Goal: Task Accomplishment & Management: Complete application form

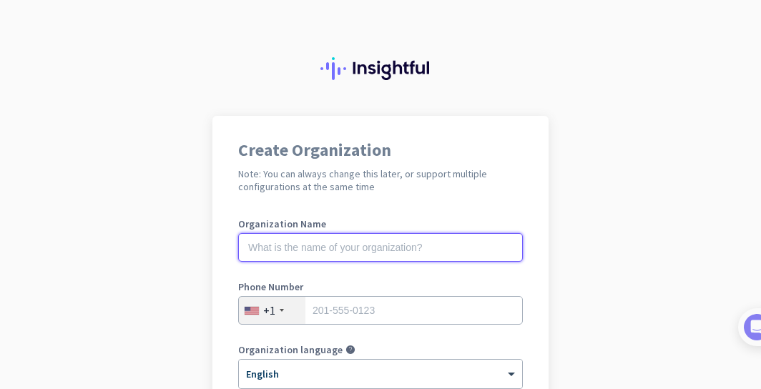
click at [401, 242] on input "text" at bounding box center [380, 247] width 285 height 29
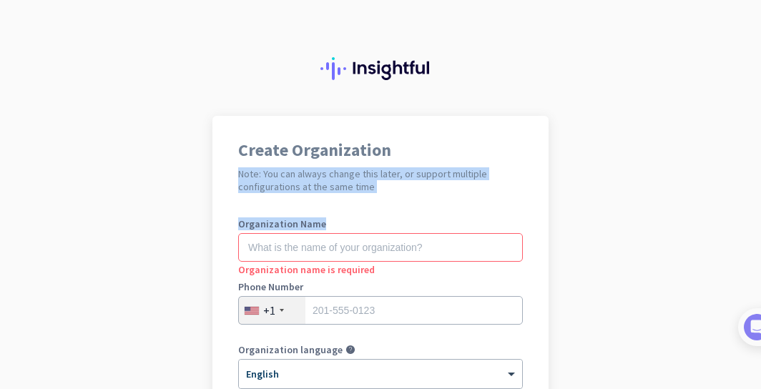
drag, startPoint x: 756, startPoint y: 149, endPoint x: 763, endPoint y: 259, distance: 110.4
click at [760, 259] on div "Create Organization Note: You can always change this later, or support multiple…" at bounding box center [380, 194] width 761 height 389
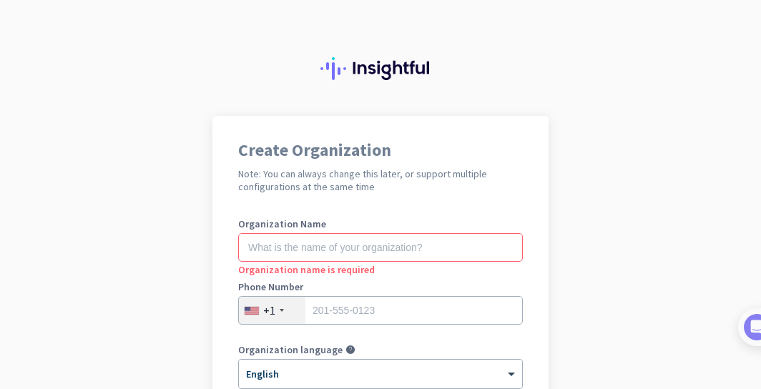
drag, startPoint x: 760, startPoint y: 225, endPoint x: 605, endPoint y: 242, distance: 155.5
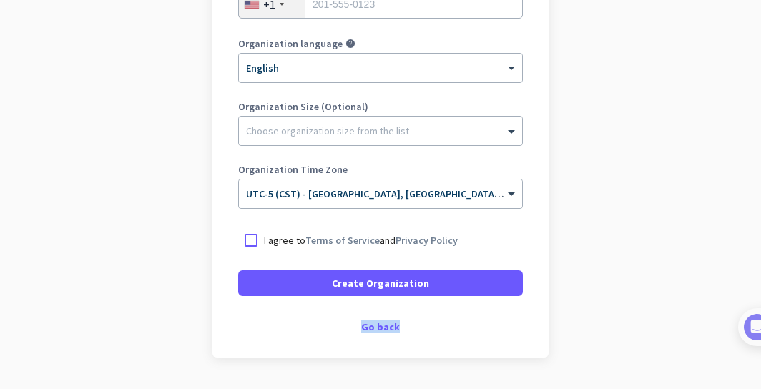
drag, startPoint x: 605, startPoint y: 242, endPoint x: 605, endPoint y: 512, distance: 270.4
click at [605, 388] on div "Create Organization Note: You can always change this later, or support multiple…" at bounding box center [380, 194] width 761 height 389
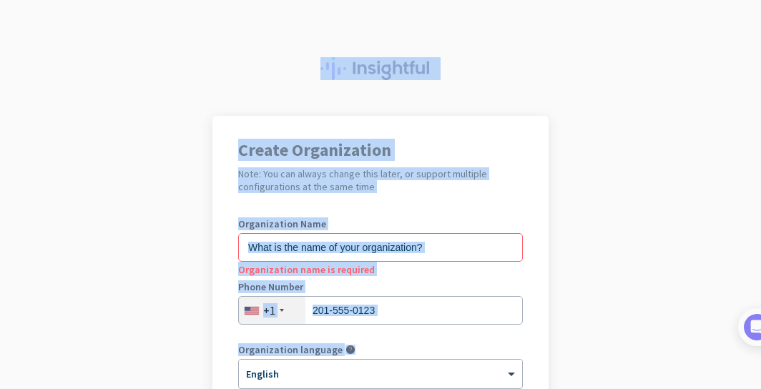
drag, startPoint x: 677, startPoint y: 297, endPoint x: 734, endPoint y: -103, distance: 404.0
click at [734, 0] on div "Create Organization Note: You can always change this later, or support multiple…" at bounding box center [380, 194] width 761 height 389
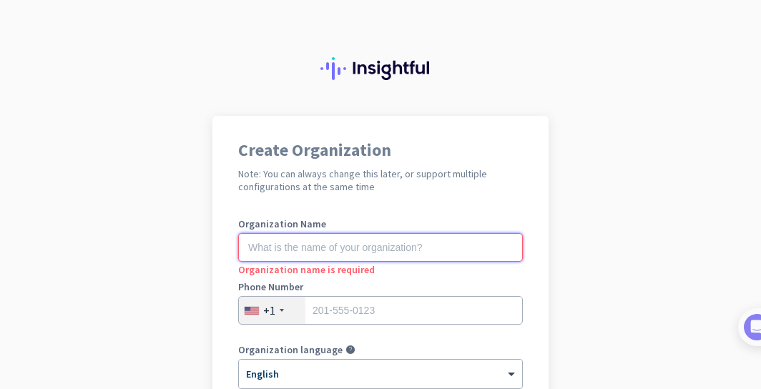
click at [427, 248] on input "text" at bounding box center [380, 247] width 285 height 29
drag, startPoint x: 756, startPoint y: 129, endPoint x: 752, endPoint y: 270, distance: 141.0
drag, startPoint x: 752, startPoint y: 270, endPoint x: 745, endPoint y: 399, distance: 129.0
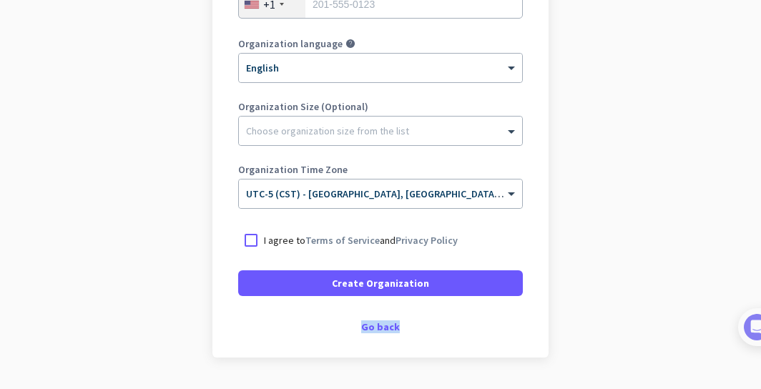
scroll to position [0, 0]
drag, startPoint x: 757, startPoint y: 288, endPoint x: 728, endPoint y: 371, distance: 87.8
click at [728, 371] on app-onboarding-organization "Create Organization Note: You can always change this later, or support multiple…" at bounding box center [380, 120] width 761 height 620
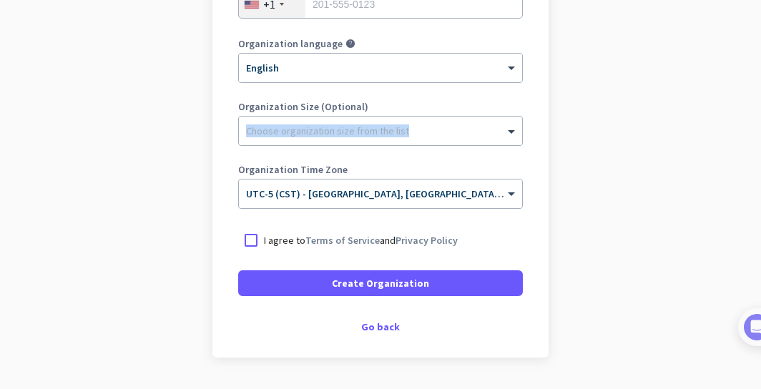
drag, startPoint x: 757, startPoint y: 200, endPoint x: 757, endPoint y: 153, distance: 46.5
click at [757, 153] on app-onboarding-organization "Create Organization Note: You can always change this later, or support multiple…" at bounding box center [380, 120] width 761 height 620
drag, startPoint x: 757, startPoint y: 154, endPoint x: 777, endPoint y: 155, distance: 20.0
click at [760, 155] on div "Create Organization Note: You can always change this later, or support multiple…" at bounding box center [380, 194] width 761 height 389
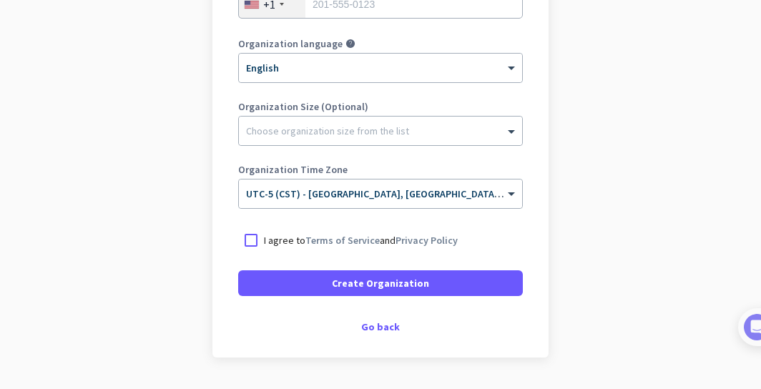
click at [760, 152] on app-onboarding-organization "Create Organization Note: You can always change this later, or support multiple…" at bounding box center [380, 120] width 761 height 620
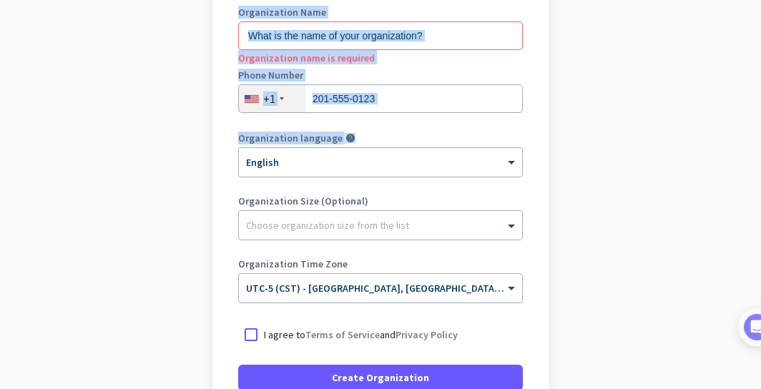
drag, startPoint x: 759, startPoint y: 147, endPoint x: 754, endPoint y: -1, distance: 148.2
click at [754, 0] on app-onboarding-organization "Create Organization Note: You can always change this later, or support multiple…" at bounding box center [380, 214] width 761 height 620
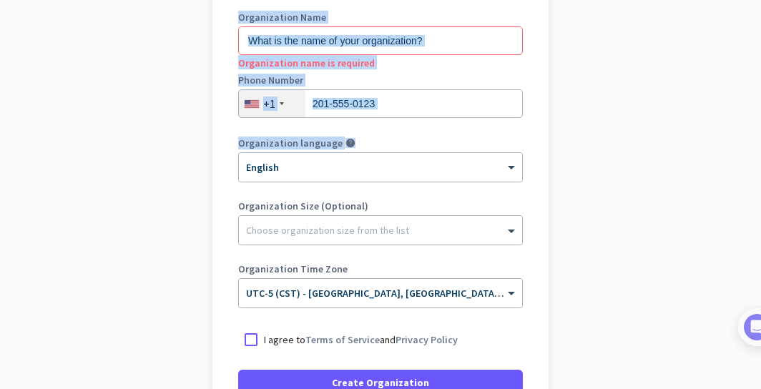
click at [637, 92] on app-onboarding-organization "Create Organization Note: You can always change this later, or support multiple…" at bounding box center [380, 219] width 761 height 620
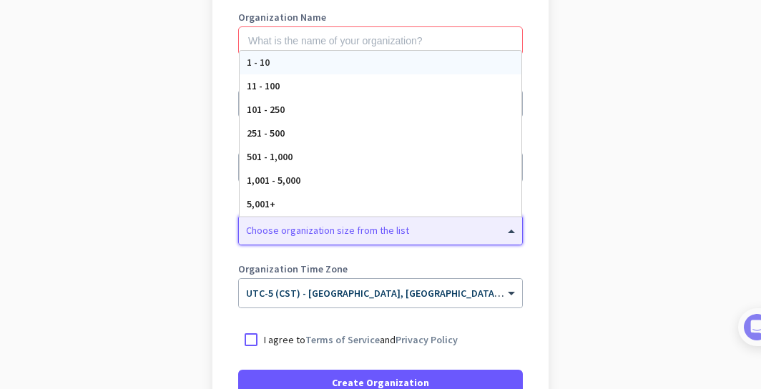
click at [427, 232] on div at bounding box center [380, 227] width 283 height 14
click at [614, 182] on app-onboarding-organization "Create Organization Note: You can always change this later, or support multiple…" at bounding box center [380, 219] width 761 height 620
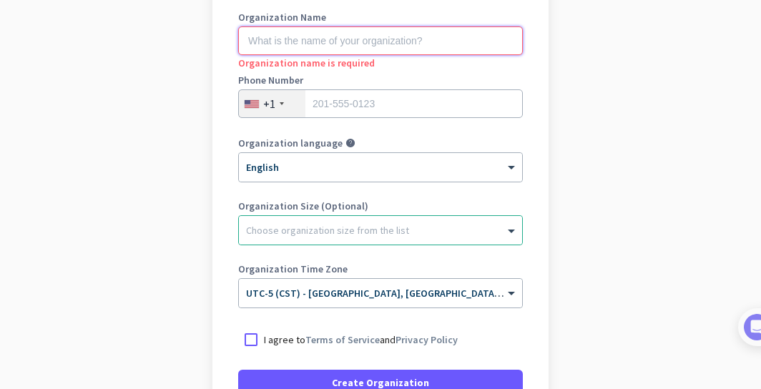
click at [345, 44] on input "text" at bounding box center [380, 40] width 285 height 29
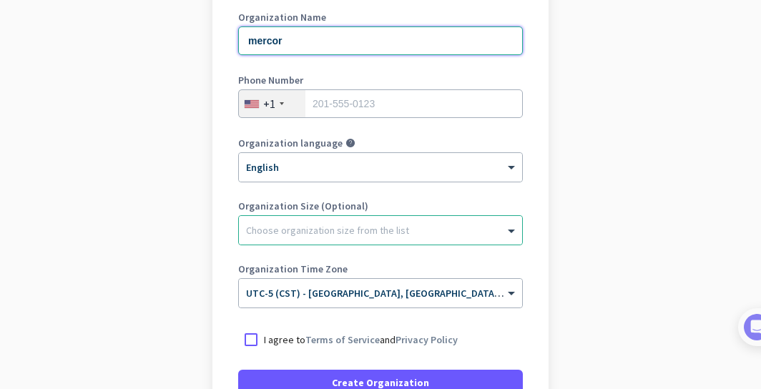
type input "mercor"
click at [371, 104] on input "tel" at bounding box center [380, 103] width 285 height 29
type input "2"
type input "3144411295"
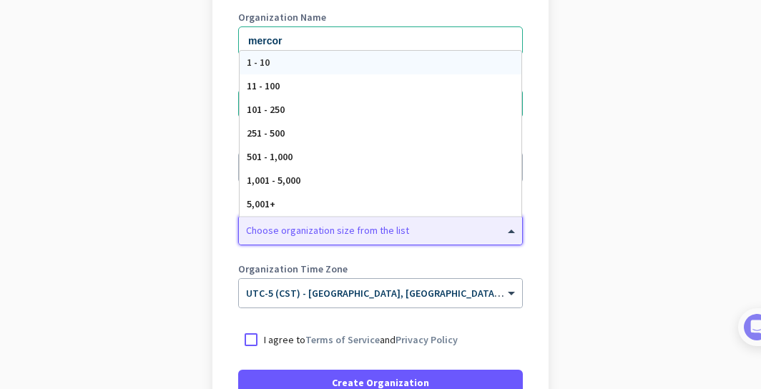
click at [344, 227] on div at bounding box center [380, 227] width 283 height 14
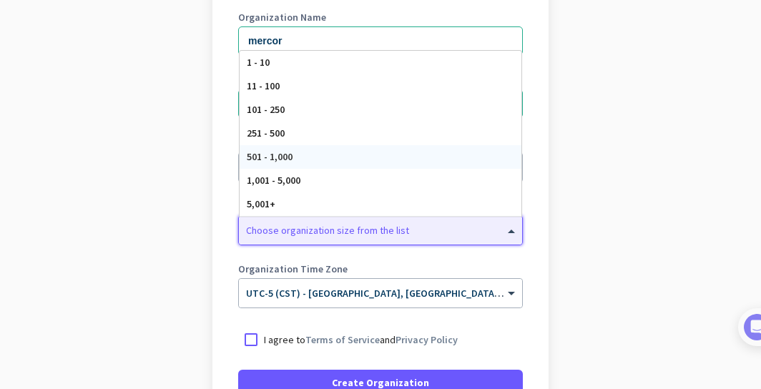
click at [602, 205] on app-onboarding-organization "Create Organization Note: You can always change this later, or support multiple…" at bounding box center [380, 219] width 761 height 620
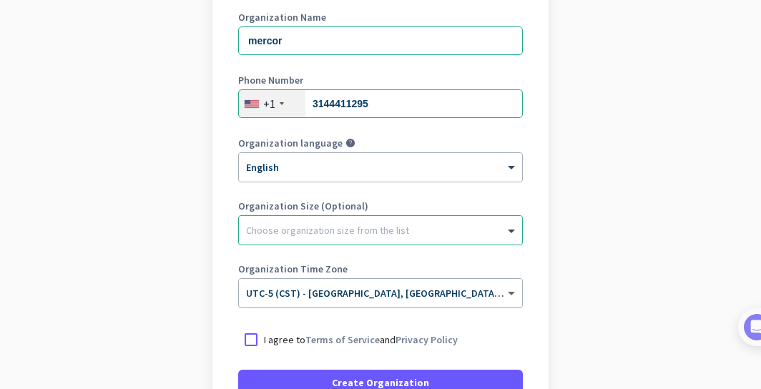
click at [513, 294] on span at bounding box center [513, 294] width 18 height 12
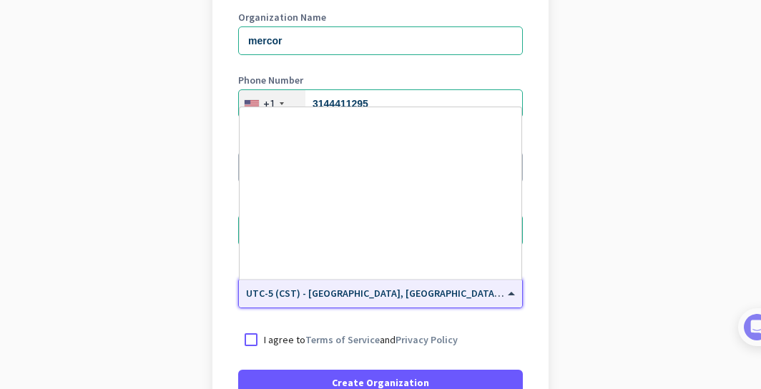
scroll to position [708, 0]
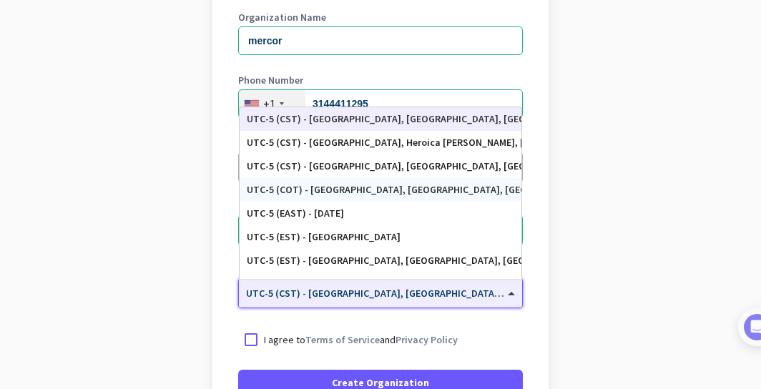
drag, startPoint x: 519, startPoint y: 170, endPoint x: 265, endPoint y: 192, distance: 255.0
click at [265, 185] on div "UTC-6 (MST) - [GEOGRAPHIC_DATA], [GEOGRAPHIC_DATA], [GEOGRAPHIC_DATA], [GEOGRAP…" at bounding box center [381, 99] width 282 height 172
drag, startPoint x: 355, startPoint y: 241, endPoint x: 427, endPoint y: 327, distance: 112.2
click at [427, 327] on form "Organization Name mercor Phone Number [PHONE_NUMBER] Organization language help…" at bounding box center [380, 203] width 285 height 383
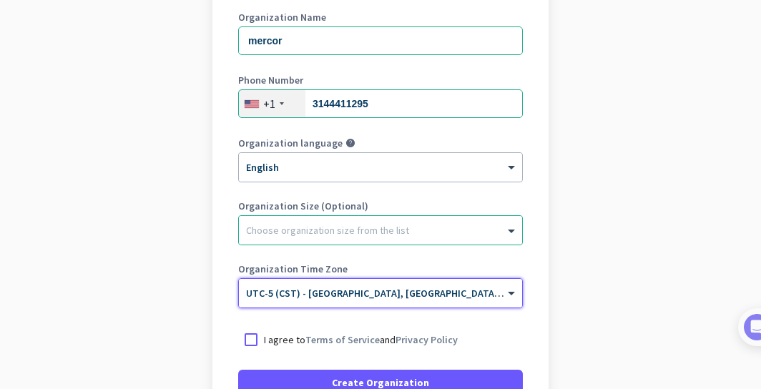
click at [416, 296] on span "UTC-5 (CST) - [GEOGRAPHIC_DATA], [GEOGRAPHIC_DATA], [GEOGRAPHIC_DATA], [GEOGRAP…" at bounding box center [469, 293] width 446 height 13
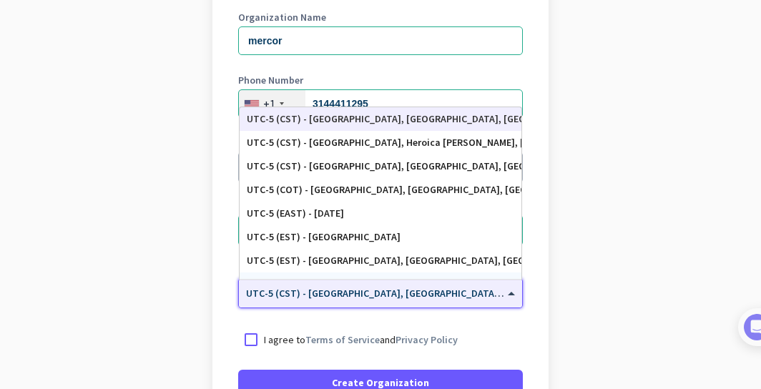
drag, startPoint x: 522, startPoint y: 218, endPoint x: 523, endPoint y: 347, distance: 128.8
click at [523, 347] on div "Create Organization Note: You can always change this later, or support multiple…" at bounding box center [380, 183] width 336 height 548
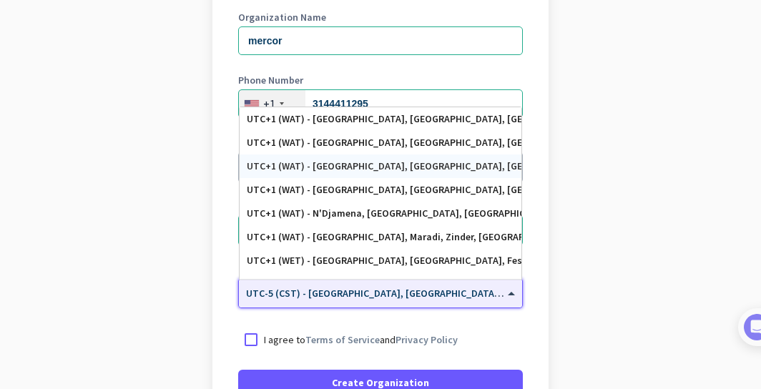
scroll to position [2904, 0]
drag, startPoint x: 519, startPoint y: 236, endPoint x: 516, endPoint y: 279, distance: 43.0
click at [516, 279] on ng-select "× UTC-5 (CST) - [GEOGRAPHIC_DATA], [GEOGRAPHIC_DATA], [GEOGRAPHIC_DATA], [GEOGR…" at bounding box center [380, 293] width 285 height 30
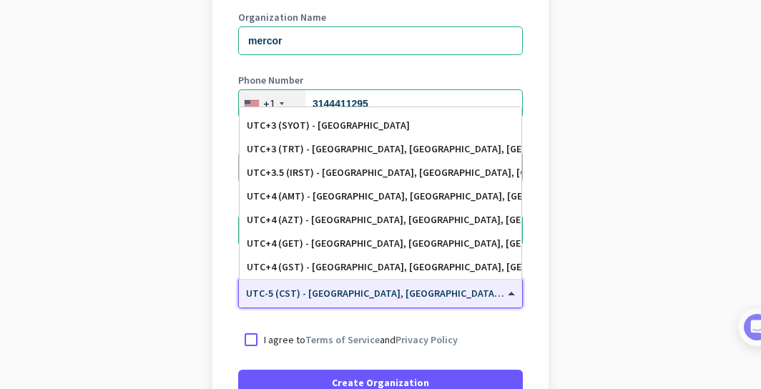
scroll to position [5282, 0]
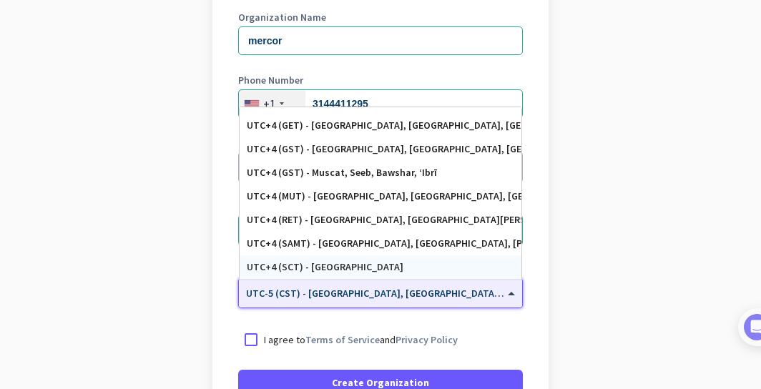
click at [410, 290] on input "text" at bounding box center [366, 288] width 240 height 11
click at [376, 295] on span "UTC-5 (CST) - [GEOGRAPHIC_DATA], [GEOGRAPHIC_DATA], [GEOGRAPHIC_DATA], [GEOGRAP…" at bounding box center [469, 293] width 446 height 13
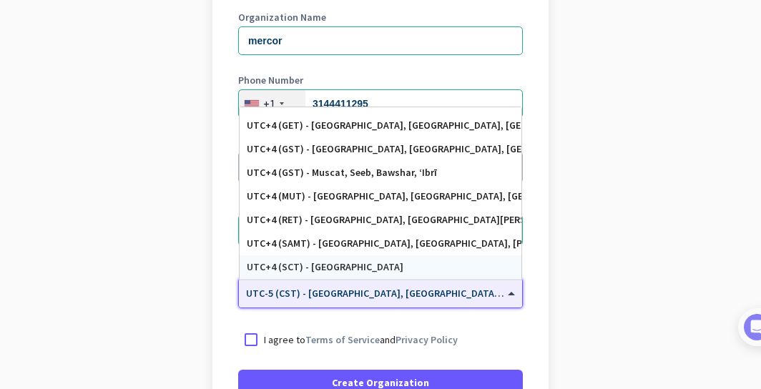
click at [376, 295] on span "UTC-5 (CST) - [GEOGRAPHIC_DATA], [GEOGRAPHIC_DATA], [GEOGRAPHIC_DATA], [GEOGRAP…" at bounding box center [469, 293] width 446 height 13
click at [300, 302] on div "× UTC-5 (CST) - [GEOGRAPHIC_DATA], [GEOGRAPHIC_DATA], [GEOGRAPHIC_DATA], [GEOGR…" at bounding box center [380, 293] width 283 height 29
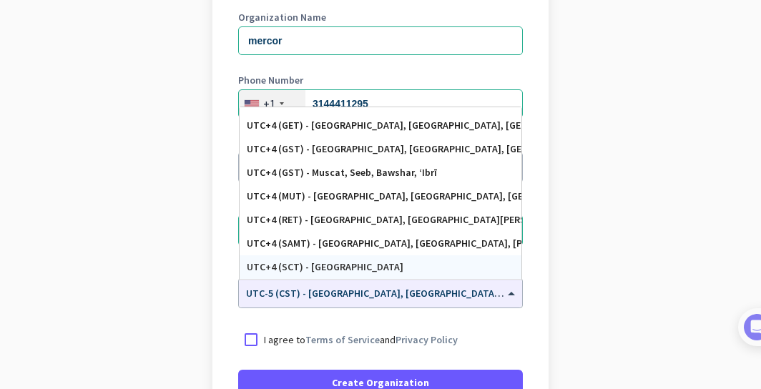
click at [609, 230] on app-onboarding-organization "Create Organization Note: You can always change this later, or support multiple…" at bounding box center [380, 219] width 761 height 620
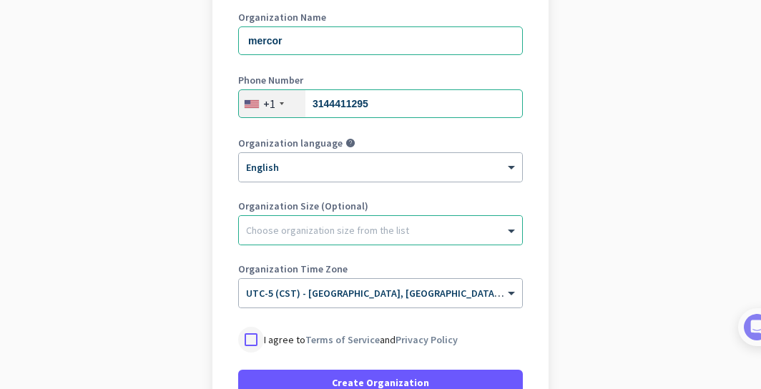
click at [250, 342] on div at bounding box center [251, 340] width 26 height 26
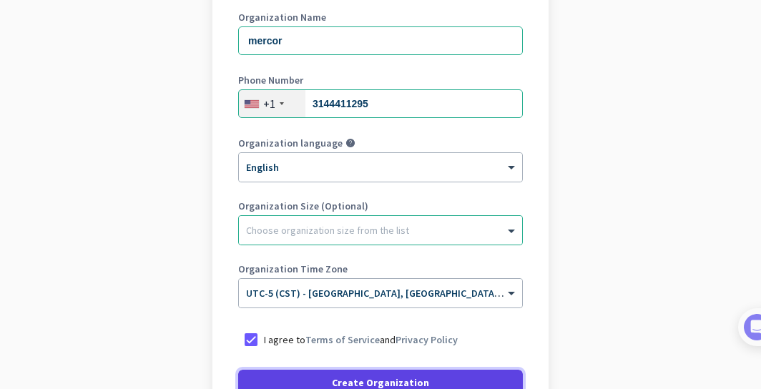
click at [279, 385] on span at bounding box center [380, 383] width 285 height 34
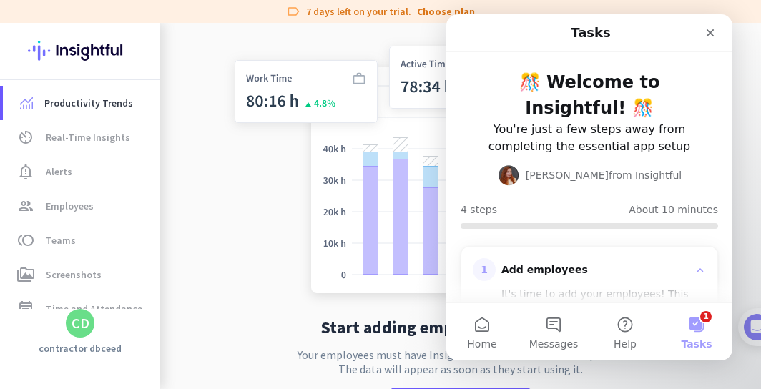
click at [702, 330] on button "1 Tasks" at bounding box center [697, 331] width 72 height 57
click at [694, 328] on button "1 Tasks" at bounding box center [697, 331] width 72 height 57
click at [702, 328] on button "1 Tasks" at bounding box center [697, 331] width 72 height 57
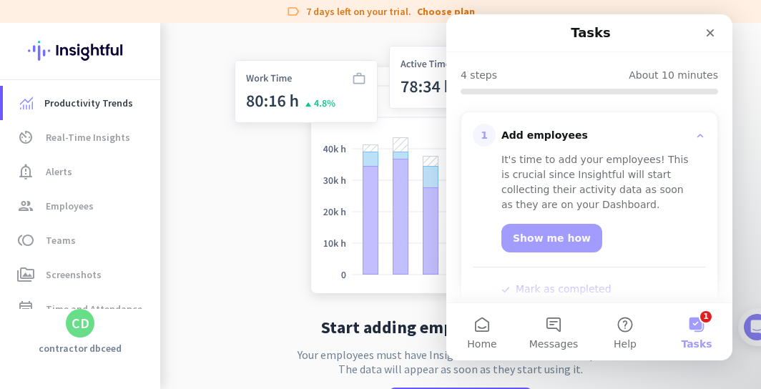
scroll to position [310, 0]
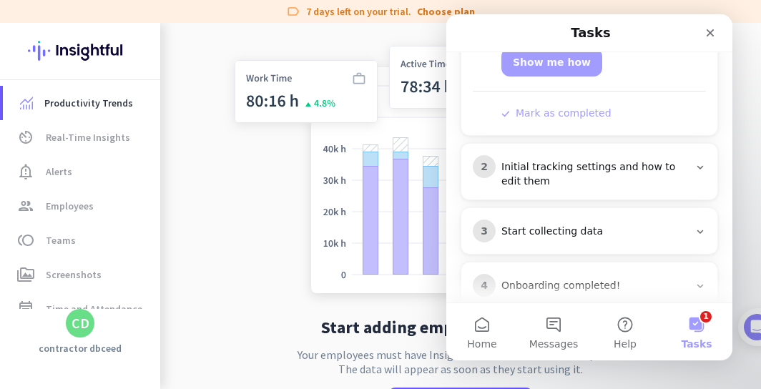
drag, startPoint x: 714, startPoint y: 271, endPoint x: 714, endPoint y: 419, distance: 148.1
click at [714, 330] on div "🎊 Welcome to Insightful! 🎊 You're just a few steps away from completing the ess…" at bounding box center [589, 36] width 286 height 589
click at [602, 160] on div "Initial tracking settings and how to edit them" at bounding box center [594, 174] width 187 height 29
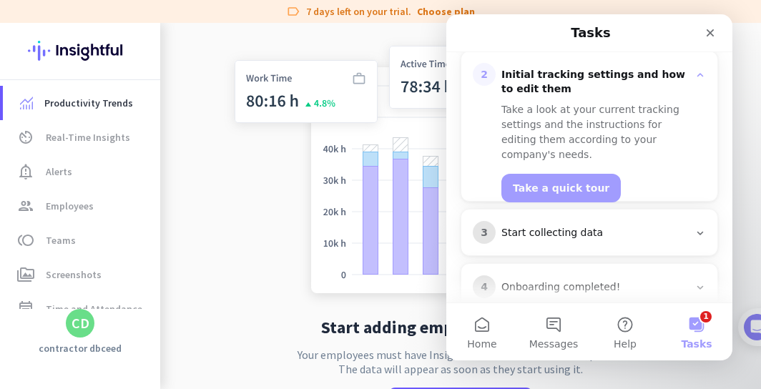
scroll to position [249, 0]
drag, startPoint x: 731, startPoint y: 199, endPoint x: 730, endPoint y: 187, distance: 12.2
click at [730, 187] on section "1 Add employees 2 Initial tracking settings and how to edit them Take a look at…" at bounding box center [589, 156] width 286 height 353
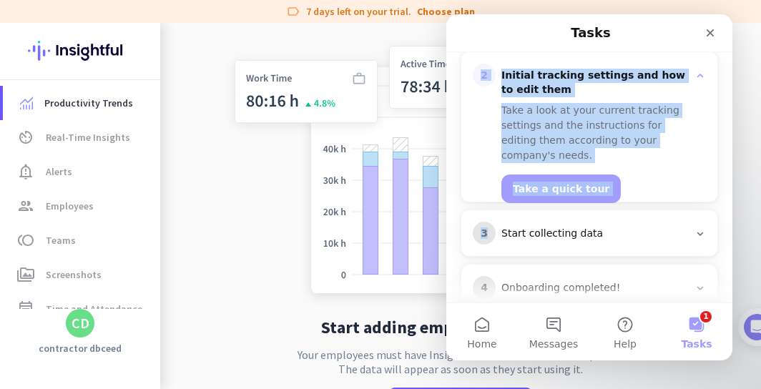
drag, startPoint x: 730, startPoint y: 187, endPoint x: 730, endPoint y: 135, distance: 51.5
click at [730, 135] on section "1 Add employees 2 Initial tracking settings and how to edit them Take a look at…" at bounding box center [589, 156] width 286 height 353
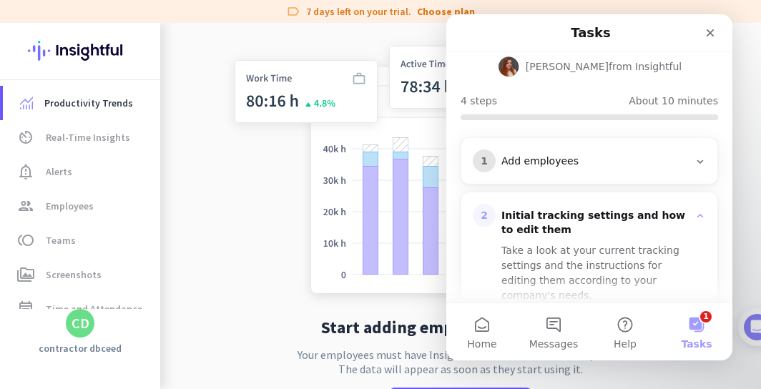
scroll to position [0, 0]
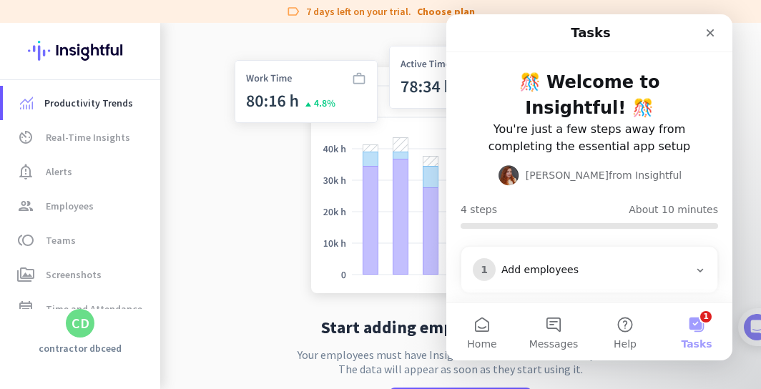
click at [725, 142] on div "🎊 Welcome to Insightful! 🎊 You're just a few steps away from completing the ess…" at bounding box center [589, 316] width 286 height 529
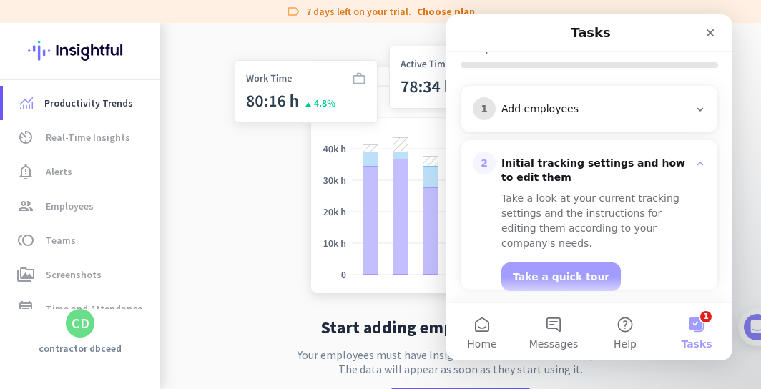
scroll to position [165, 0]
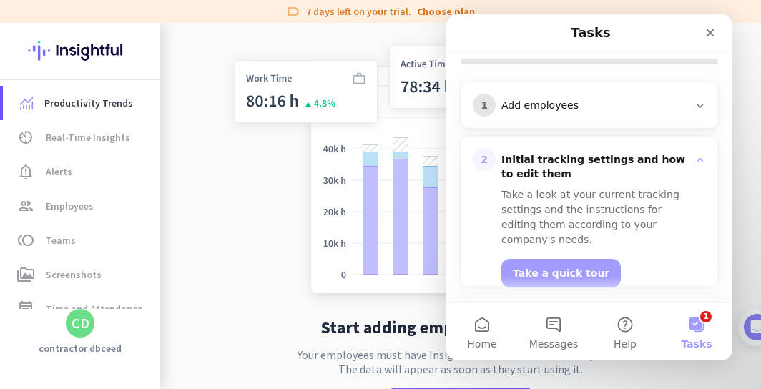
click at [702, 100] on icon "Intercom messenger" at bounding box center [700, 105] width 11 height 11
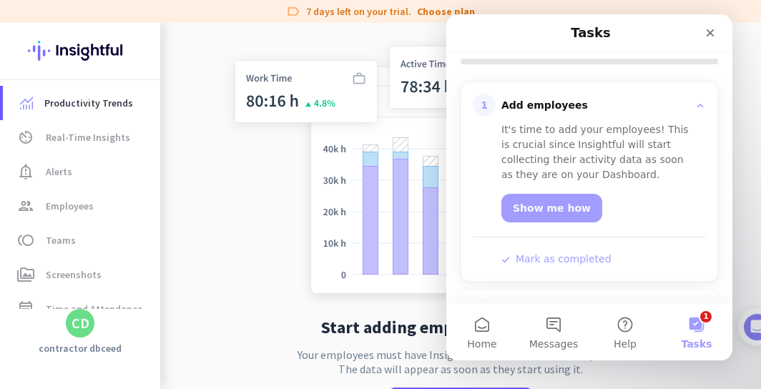
click at [333, 256] on img at bounding box center [461, 165] width 474 height 285
click at [230, 219] on img at bounding box center [461, 165] width 474 height 285
click at [702, 308] on icon "Intercom messenger" at bounding box center [700, 313] width 11 height 11
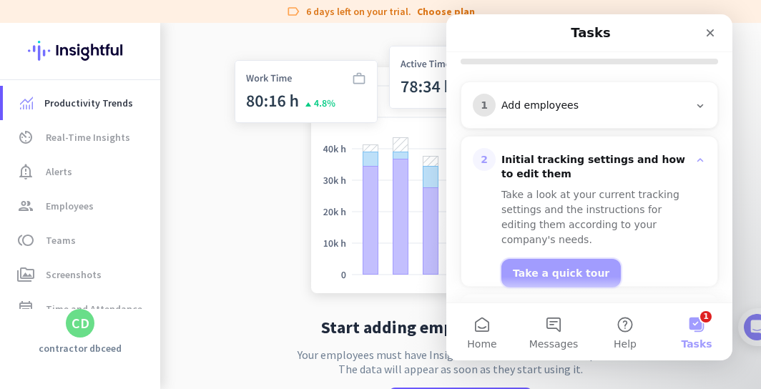
click at [568, 259] on button "Take a quick tour" at bounding box center [560, 273] width 119 height 29
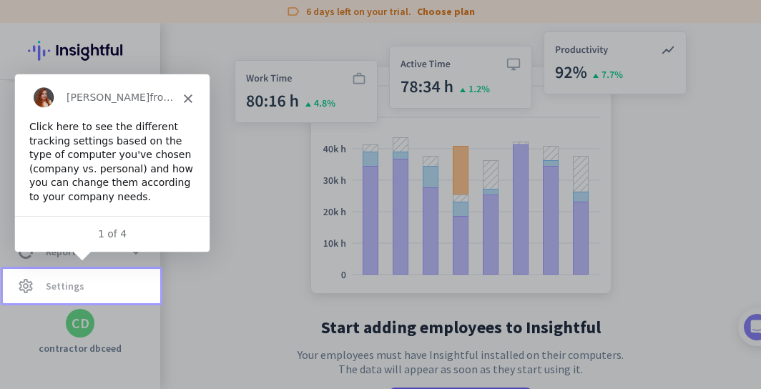
scroll to position [0, 0]
click at [167, 117] on div "[PERSON_NAME] from Insightful" at bounding box center [111, 97] width 195 height 46
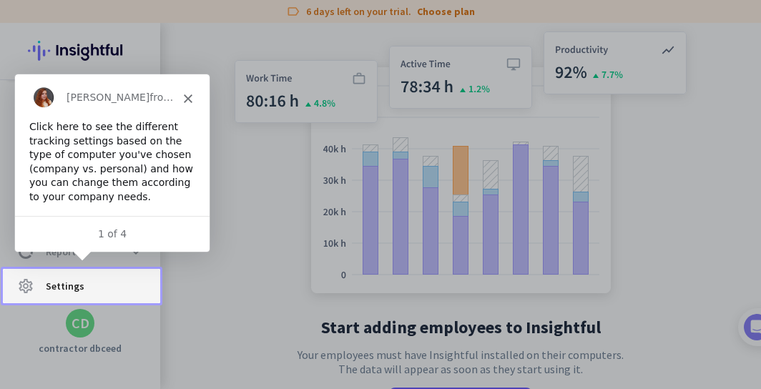
click at [87, 301] on link "settings Settings" at bounding box center [81, 286] width 157 height 34
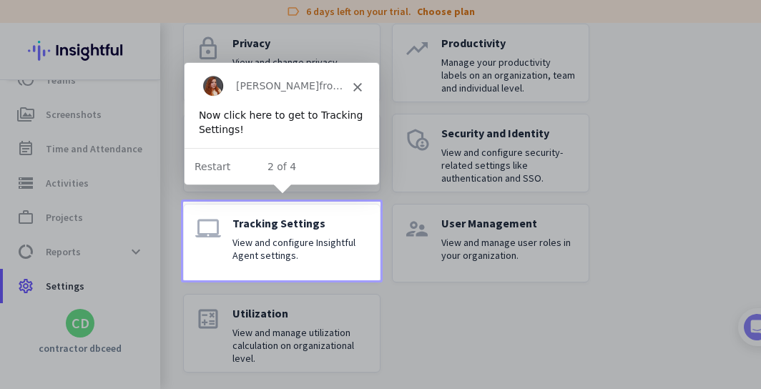
scroll to position [478, 0]
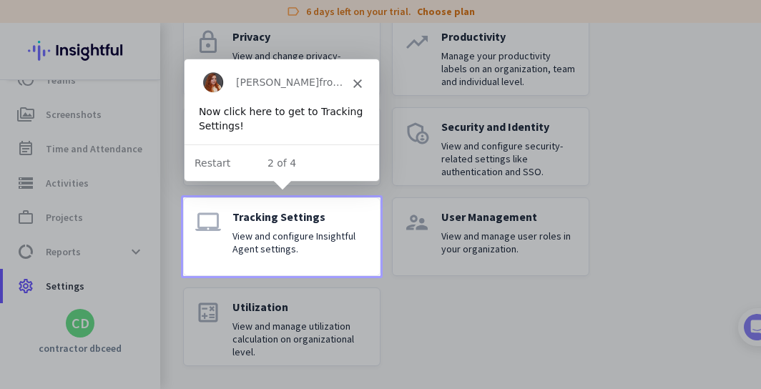
click at [302, 243] on p "View and configure Insightful Agent settings." at bounding box center [300, 243] width 136 height 26
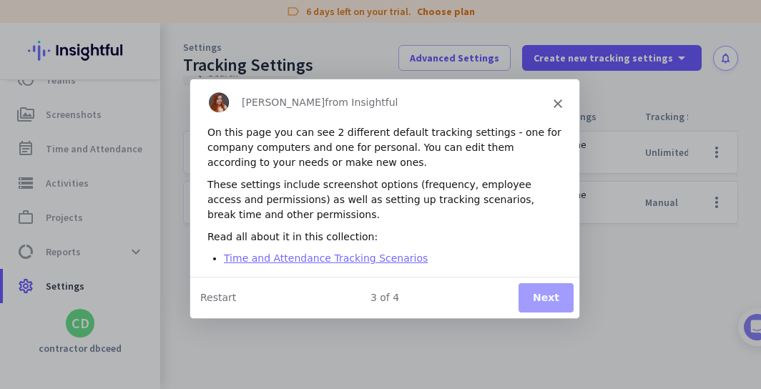
click at [378, 256] on link "Time and Attendance Tracking Scenarios" at bounding box center [325, 257] width 204 height 11
click at [548, 305] on button "Next" at bounding box center [545, 297] width 55 height 29
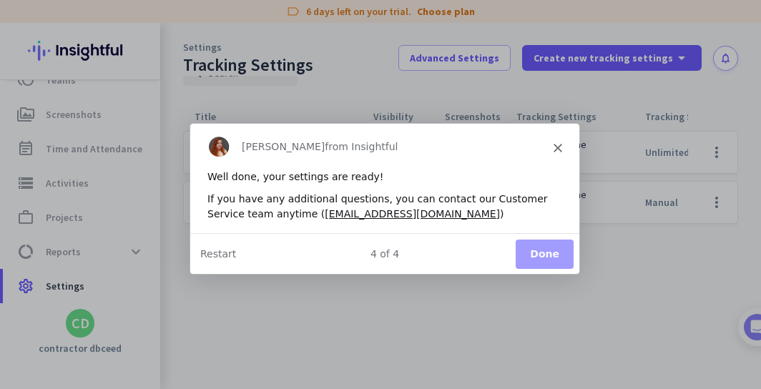
click at [550, 253] on button "Done" at bounding box center [544, 252] width 58 height 29
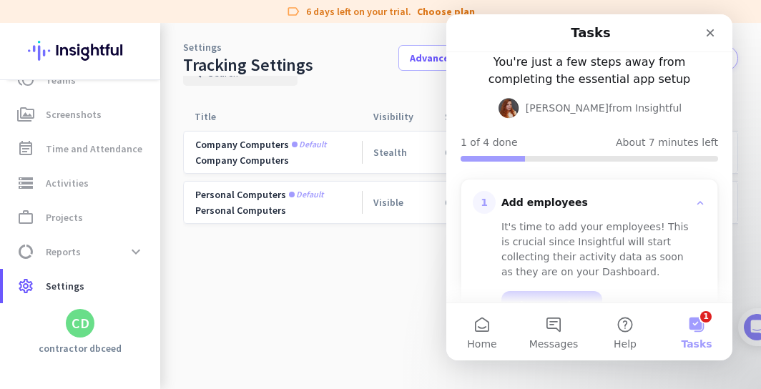
scroll to position [66, 0]
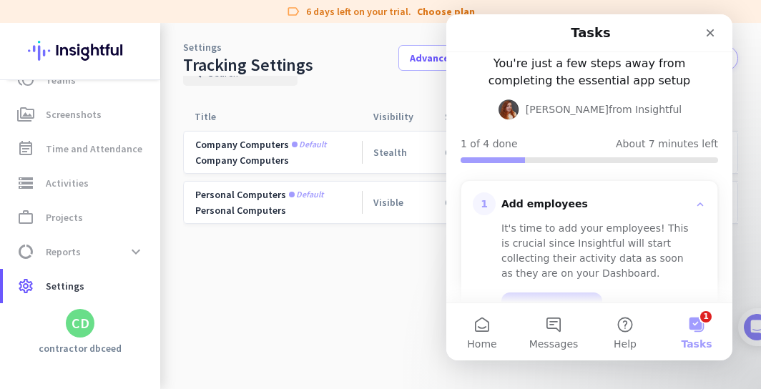
click at [674, 281] on div "Show me how" at bounding box center [598, 301] width 194 height 40
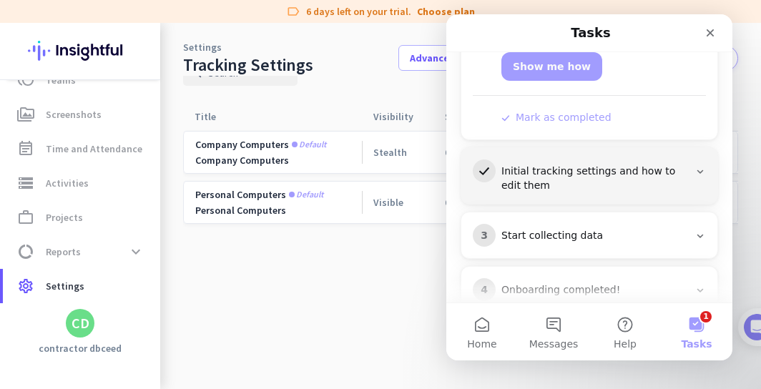
scroll to position [310, 0]
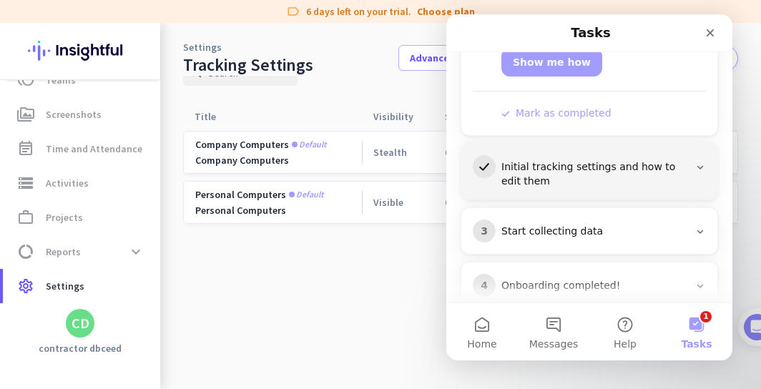
click at [537, 225] on div "Start collecting data" at bounding box center [594, 232] width 187 height 14
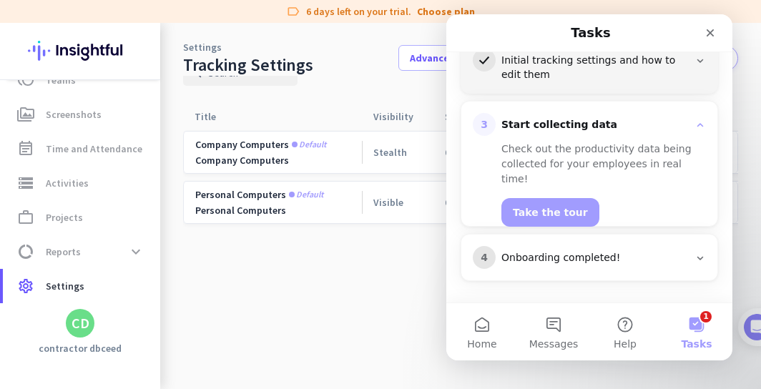
scroll to position [232, 0]
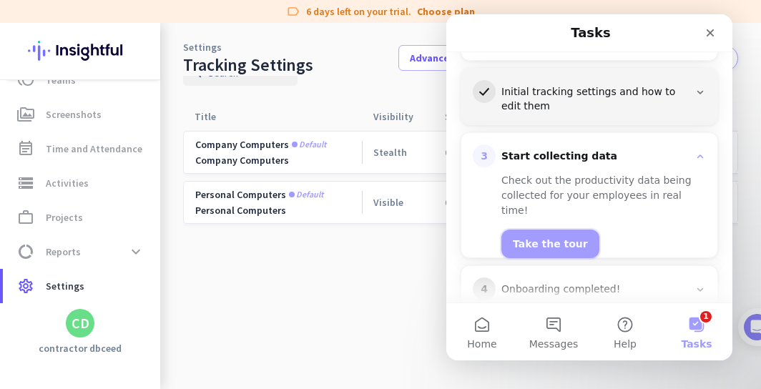
click at [537, 230] on button "Take the tour" at bounding box center [550, 244] width 98 height 29
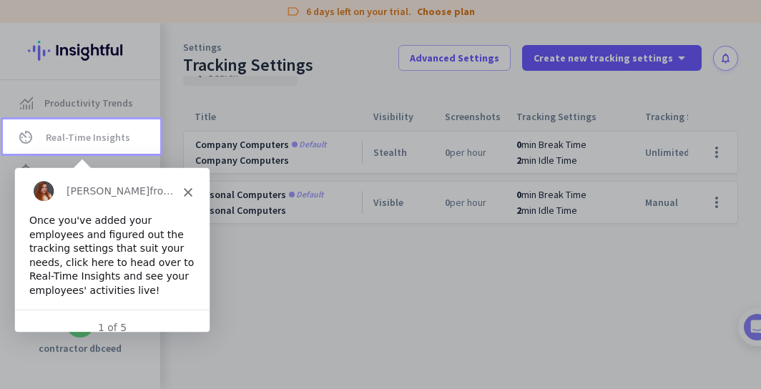
scroll to position [0, 0]
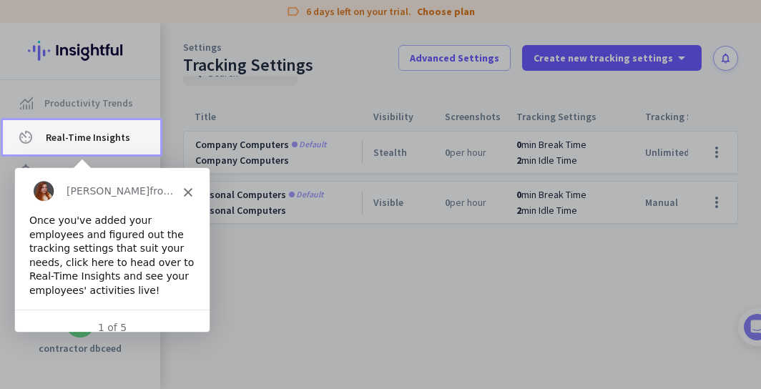
click at [73, 139] on span "Real-Time Insights" at bounding box center [88, 137] width 84 height 17
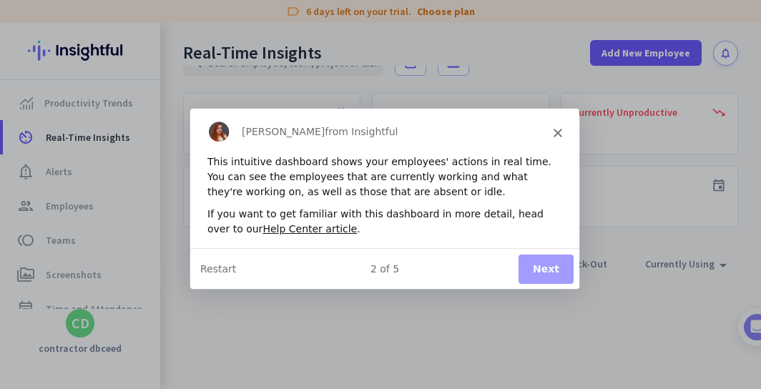
click at [542, 263] on button "Next" at bounding box center [545, 267] width 55 height 29
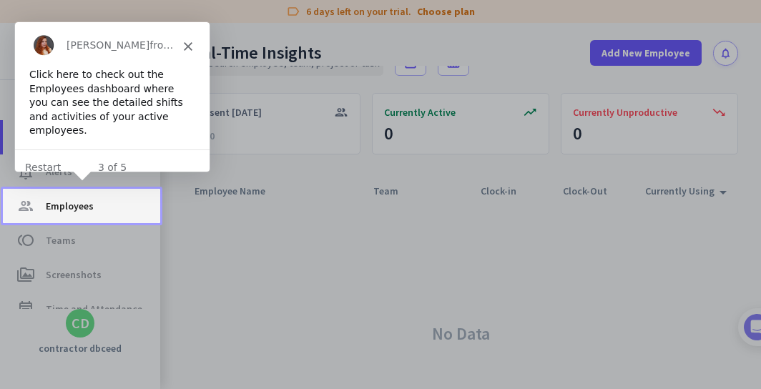
click at [82, 211] on span "Employees" at bounding box center [70, 205] width 48 height 17
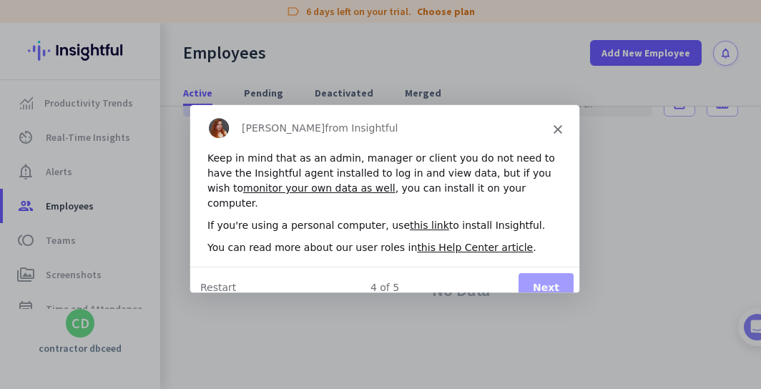
scroll to position [33, 0]
click at [537, 272] on button "Next" at bounding box center [545, 286] width 55 height 29
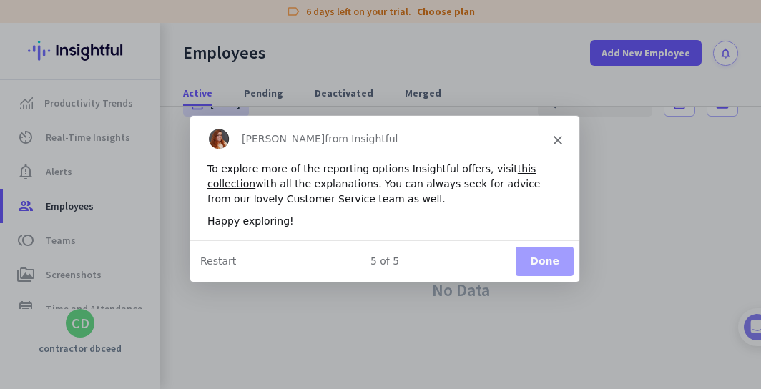
scroll to position [0, 0]
click at [537, 267] on button "Done" at bounding box center [544, 260] width 58 height 29
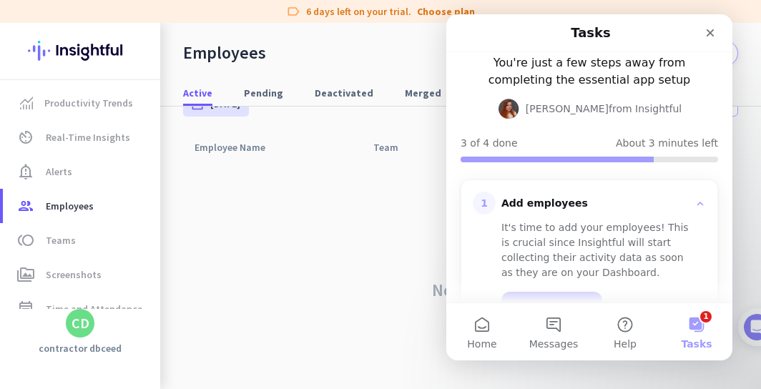
scroll to position [66, 0]
click at [717, 185] on div "1 Add employees It's time to add your employees! This is crucial since Insightf…" at bounding box center [589, 280] width 256 height 199
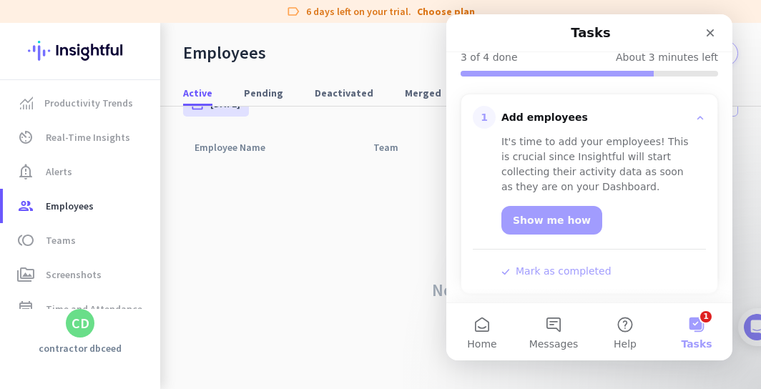
scroll to position [310, 0]
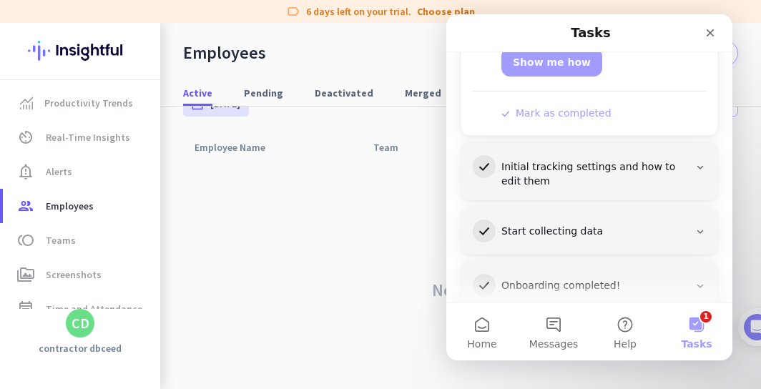
click at [702, 325] on button "1 Tasks" at bounding box center [697, 331] width 72 height 57
click at [715, 30] on icon "Close" at bounding box center [710, 32] width 11 height 11
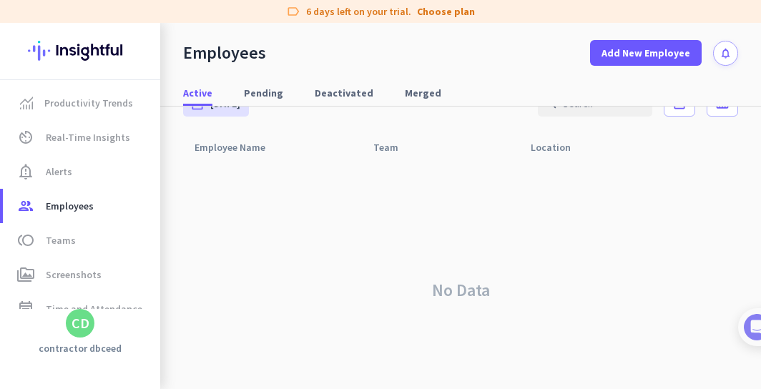
click at [84, 325] on div "CD" at bounding box center [81, 323] width 18 height 14
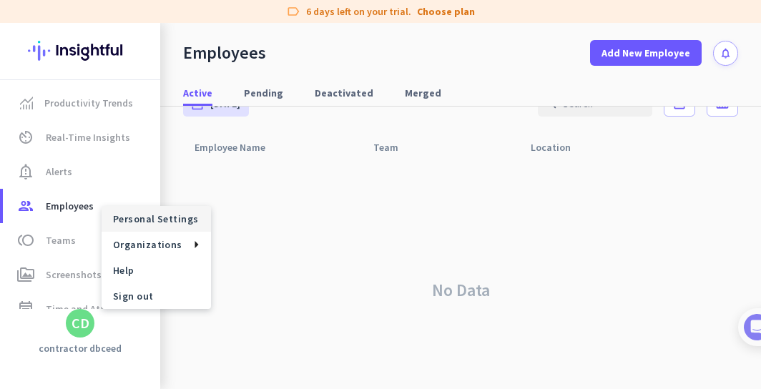
click at [170, 220] on span "Personal Settings" at bounding box center [156, 218] width 87 height 13
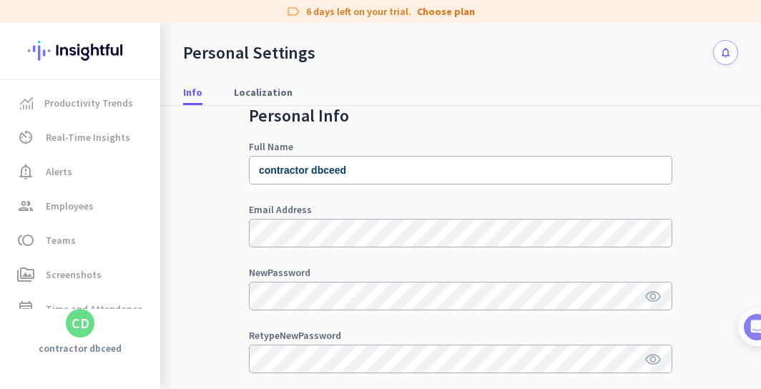
scroll to position [33, 0]
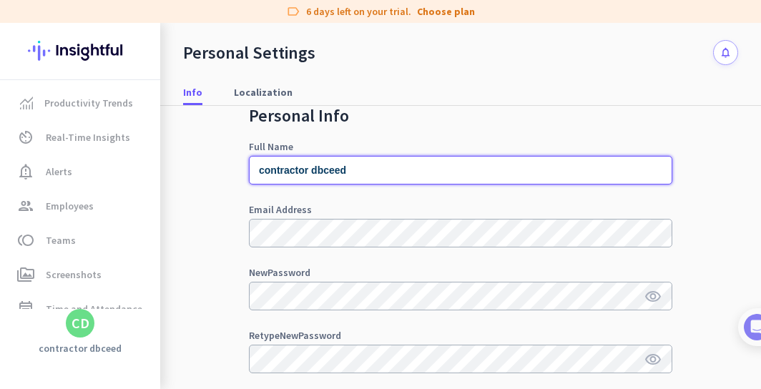
click at [365, 170] on input "contractor dbceed" at bounding box center [460, 170] width 423 height 29
type input "c"
type input "Vatricia B"
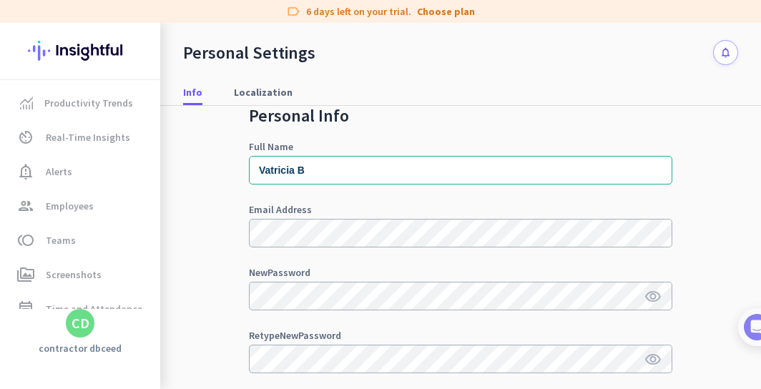
click at [654, 296] on icon "visibility" at bounding box center [653, 296] width 17 height 17
click at [735, 273] on div "Personal Info Full Name Vatricia B Email Address New Password visibility_off Re…" at bounding box center [460, 256] width 555 height 366
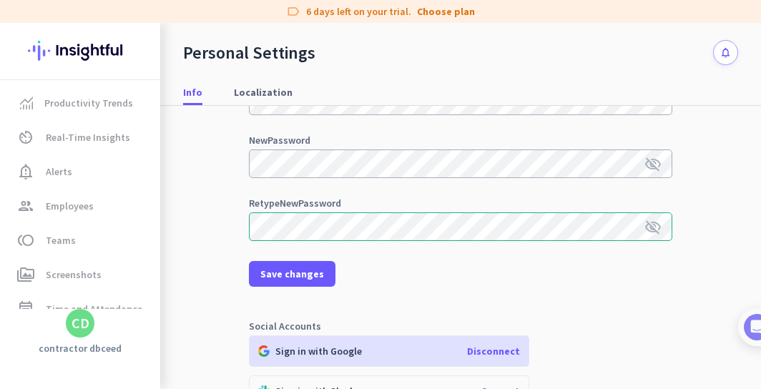
scroll to position [167, 0]
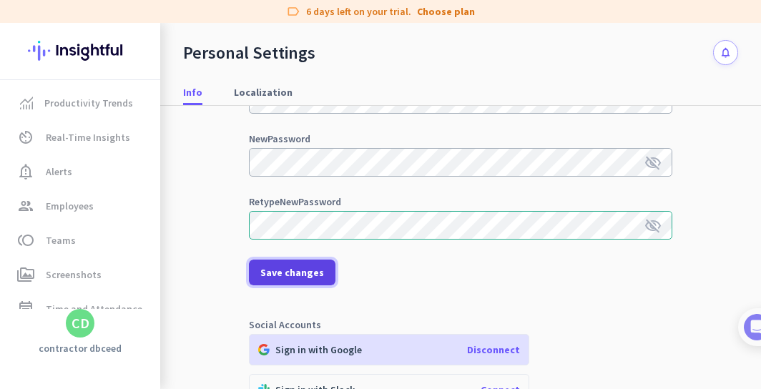
click at [279, 269] on span "Save changes" at bounding box center [292, 272] width 64 height 14
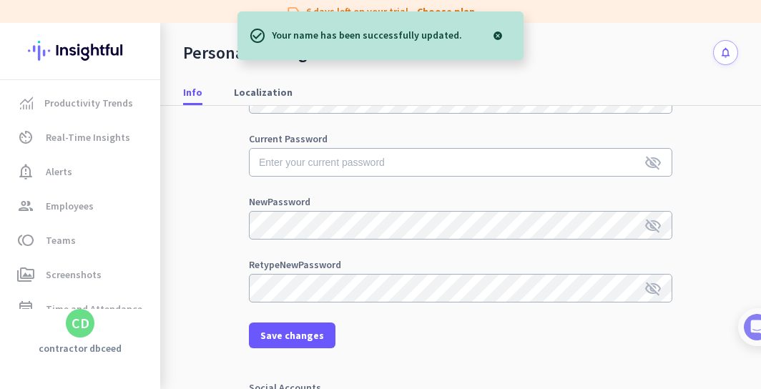
click at [707, 281] on div "Personal Info Full Name Vatricia B Email Address Current Password visibility_of…" at bounding box center [460, 122] width 555 height 366
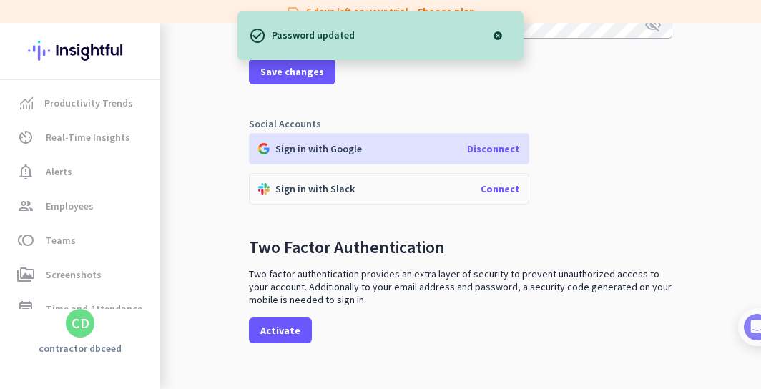
scroll to position [435, 0]
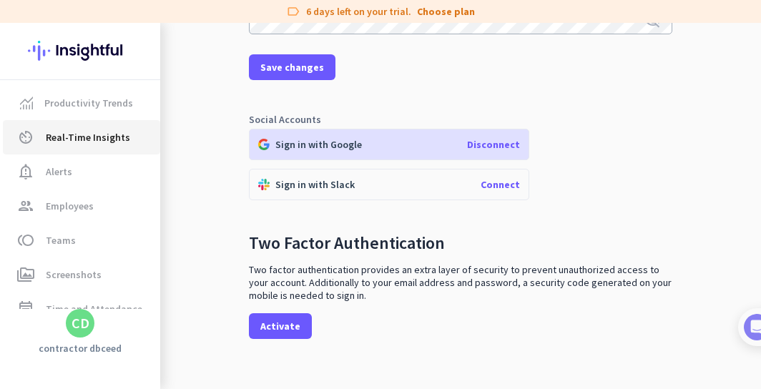
click at [84, 145] on span "Real-Time Insights" at bounding box center [88, 137] width 84 height 17
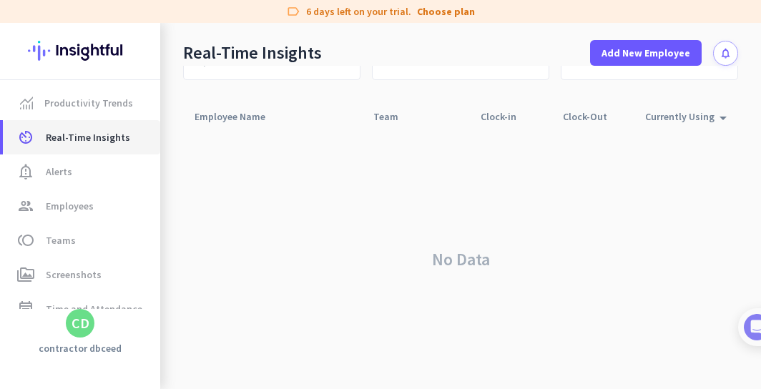
scroll to position [107, 0]
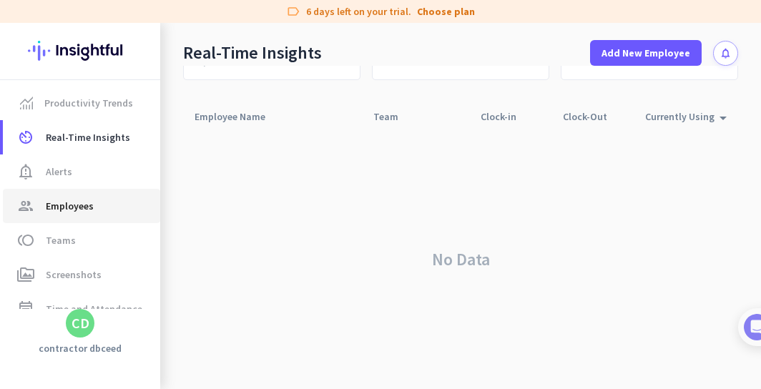
click at [73, 209] on span "Employees" at bounding box center [70, 205] width 48 height 17
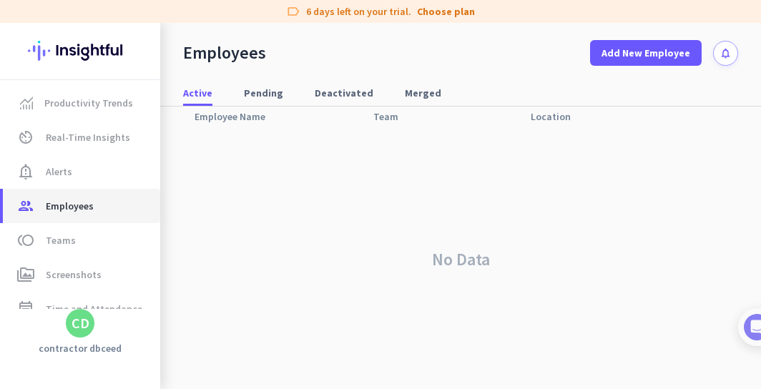
scroll to position [63, 0]
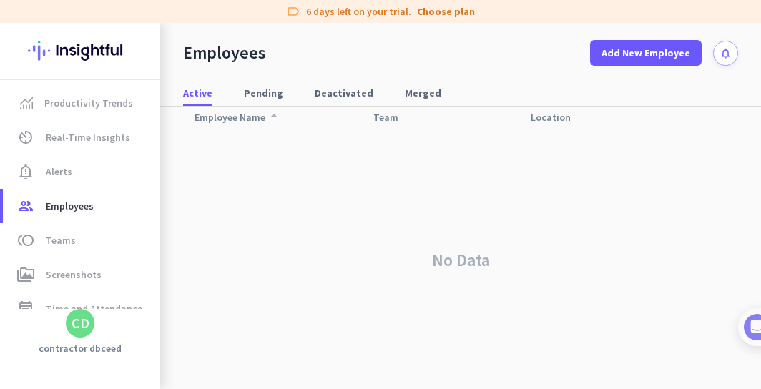
click at [253, 117] on div "Employee Name arrow_drop_up" at bounding box center [239, 117] width 88 height 20
click at [130, 282] on span "perm_media Screenshots" at bounding box center [81, 274] width 134 height 17
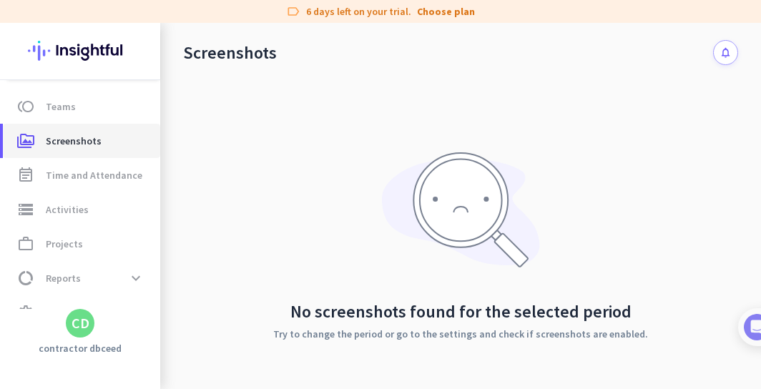
scroll to position [160, 0]
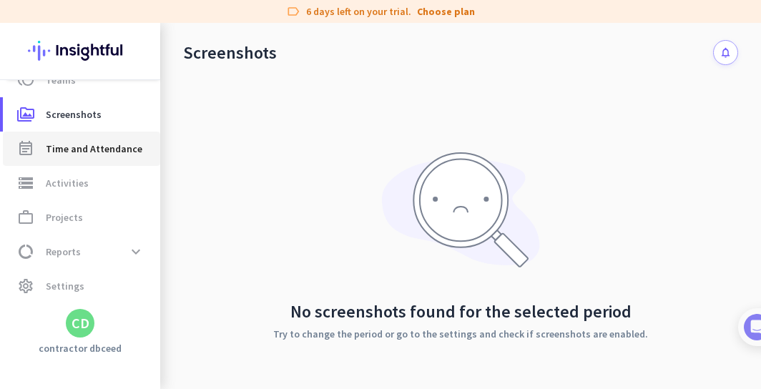
click at [104, 149] on span "Time and Attendance" at bounding box center [94, 148] width 97 height 17
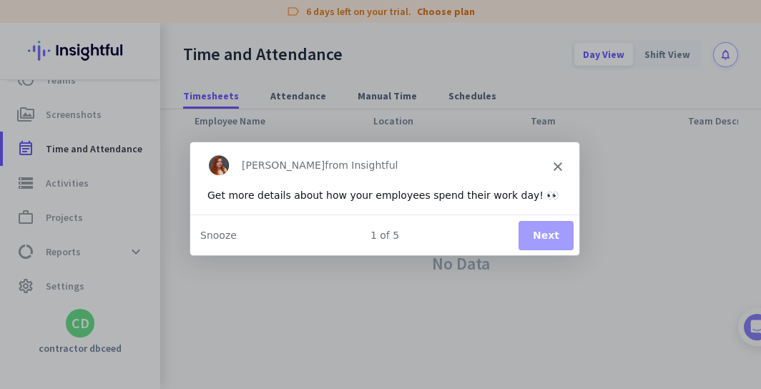
click at [539, 231] on button "Next" at bounding box center [545, 234] width 55 height 29
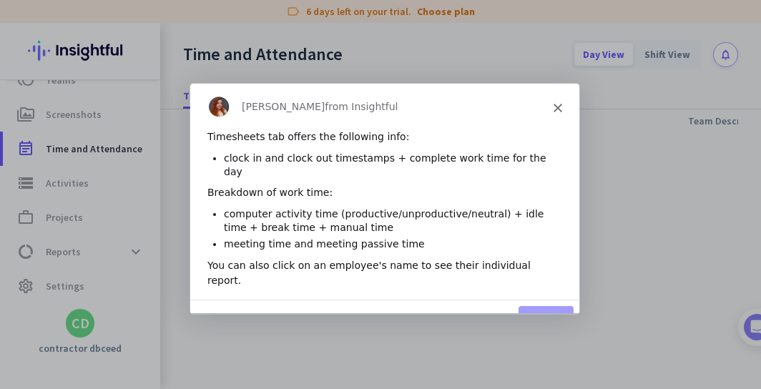
click at [543, 305] on button "Next" at bounding box center [545, 319] width 55 height 29
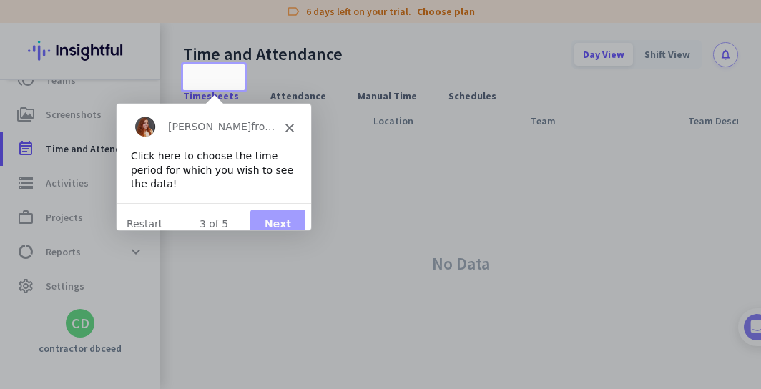
click at [279, 208] on button "Next" at bounding box center [277, 222] width 55 height 29
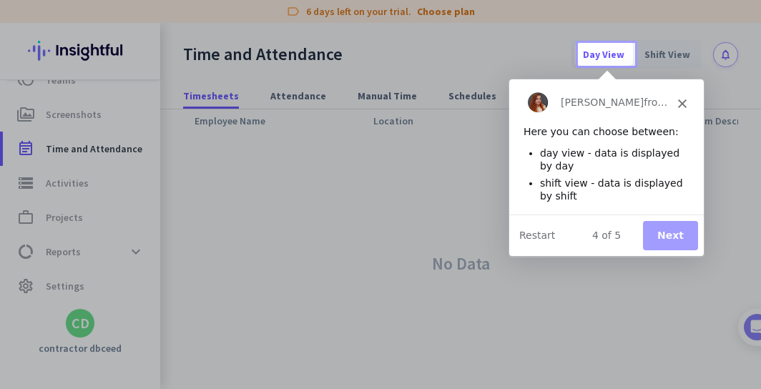
click at [664, 242] on button "Next" at bounding box center [669, 234] width 55 height 29
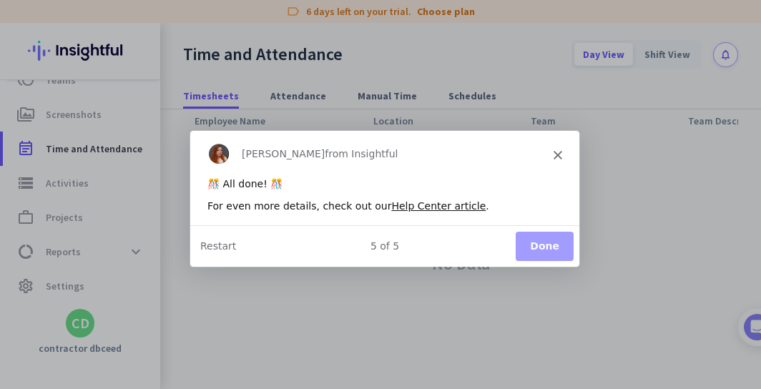
click at [554, 248] on button "Done" at bounding box center [544, 245] width 58 height 29
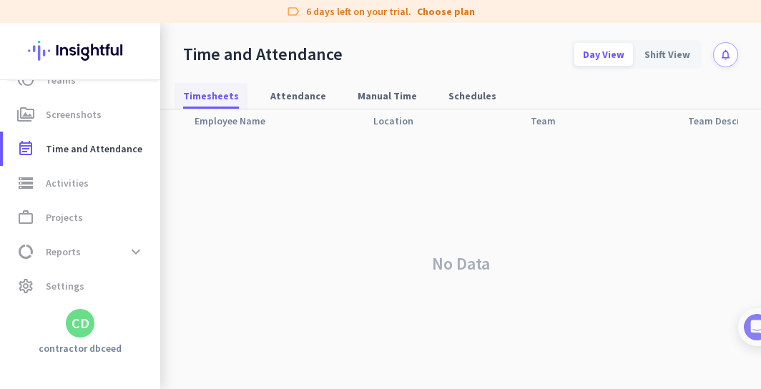
click at [215, 100] on span "Timesheets" at bounding box center [211, 96] width 56 height 14
click at [230, 122] on div "Employee Name" at bounding box center [272, 120] width 179 height 27
click at [205, 73] on nav "Timesheets Attendance Manual Time Schedules" at bounding box center [460, 89] width 601 height 41
click at [53, 221] on span "Projects" at bounding box center [64, 217] width 37 height 17
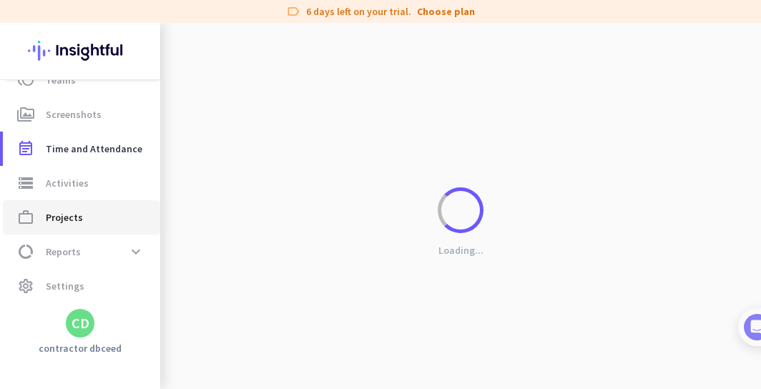
scroll to position [66, 0]
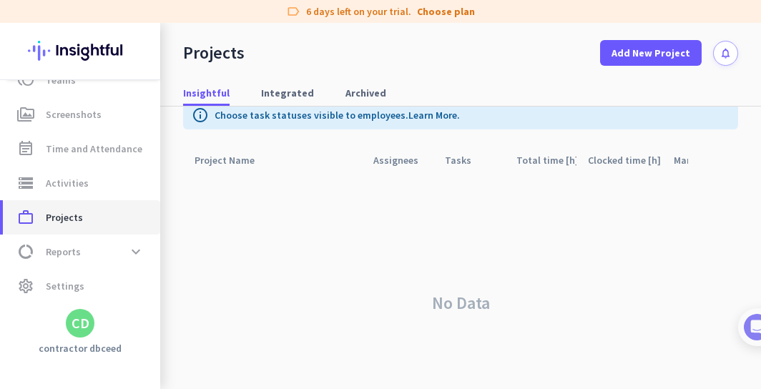
scroll to position [66, 0]
click at [82, 330] on div "CD" at bounding box center [81, 323] width 18 height 14
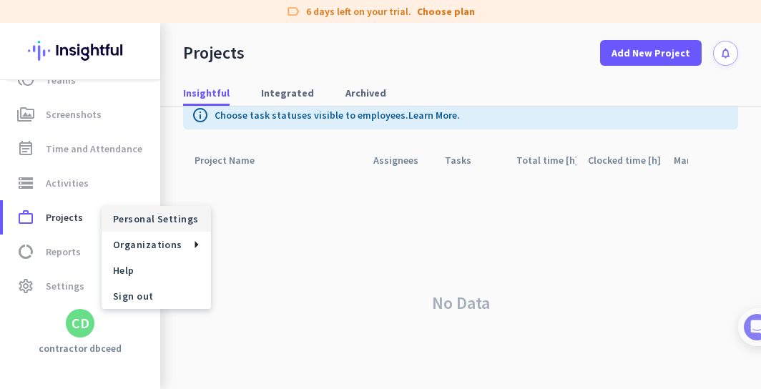
click at [147, 219] on span "Personal Settings" at bounding box center [156, 218] width 87 height 13
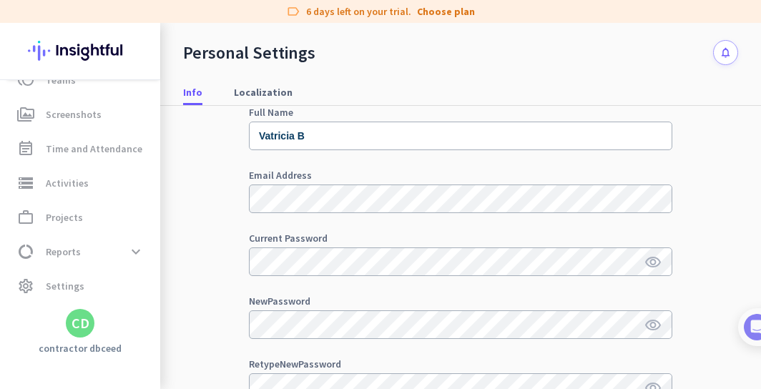
scroll to position [67, 0]
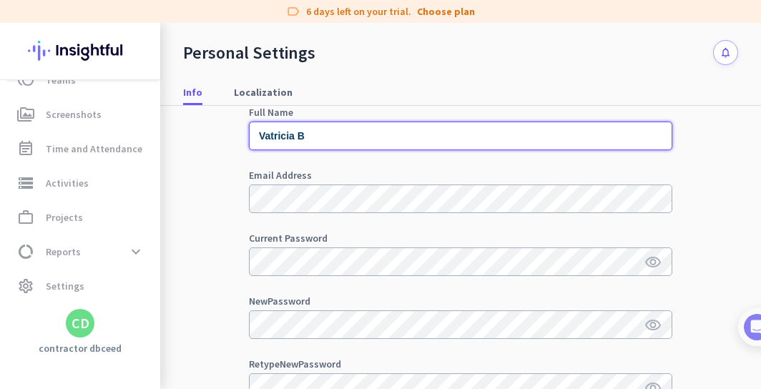
click at [313, 139] on input "Vatricia B" at bounding box center [460, 136] width 423 height 29
type input "[PERSON_NAME]"
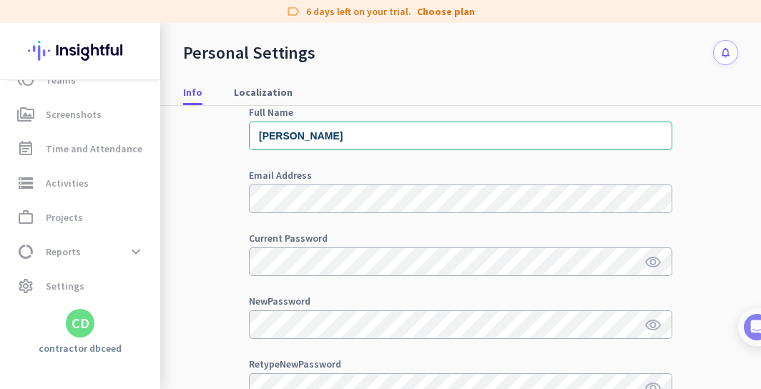
drag, startPoint x: 748, startPoint y: 373, endPoint x: 733, endPoint y: 369, distance: 15.4
click at [733, 369] on mat-tab-nav-panel "Personal Info Full Name [PERSON_NAME] Email Address Current Password visibility…" at bounding box center [460, 222] width 601 height 366
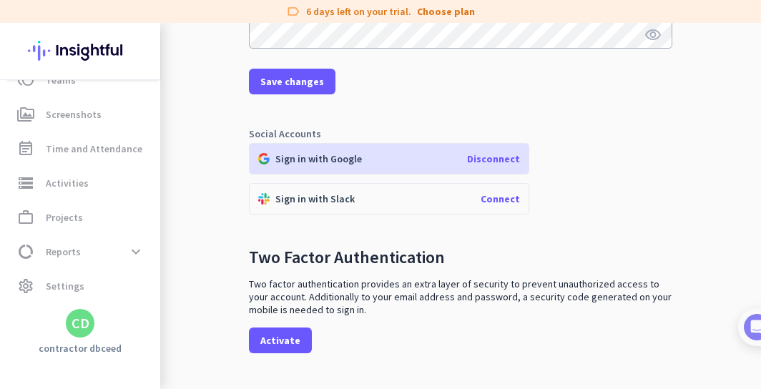
scroll to position [424, 0]
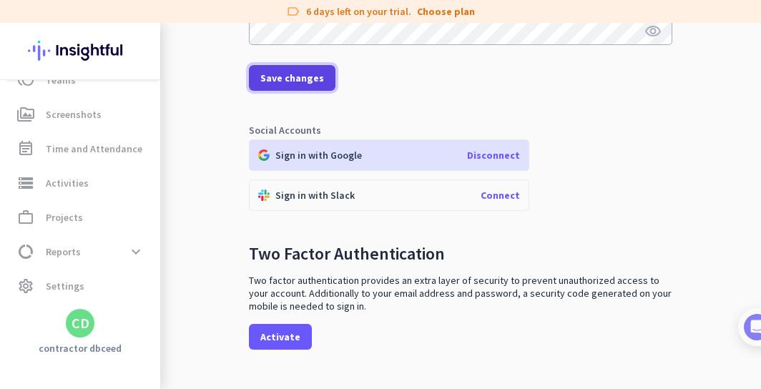
click at [293, 80] on span "Save changes" at bounding box center [292, 78] width 64 height 14
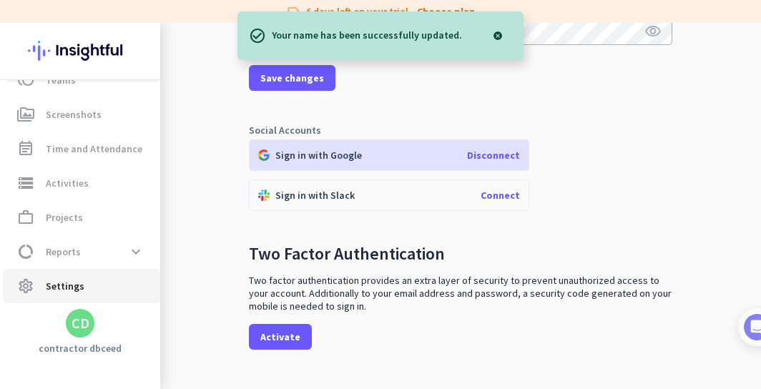
click at [61, 286] on span "Settings" at bounding box center [65, 286] width 39 height 17
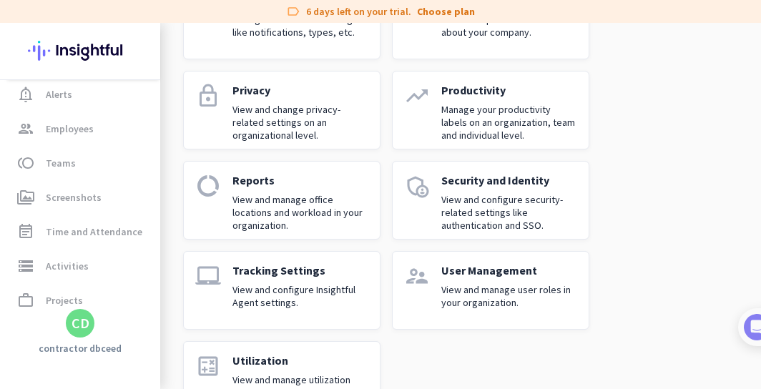
scroll to position [71, 0]
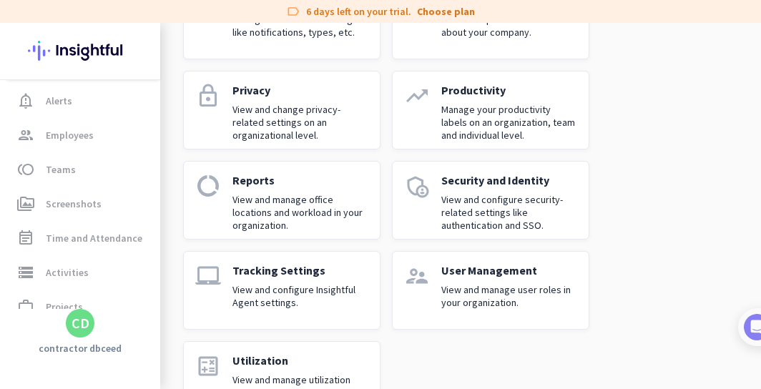
click at [680, 213] on div "notifications Alerts Manage your notifications related to attendance, security …" at bounding box center [460, 65] width 555 height 710
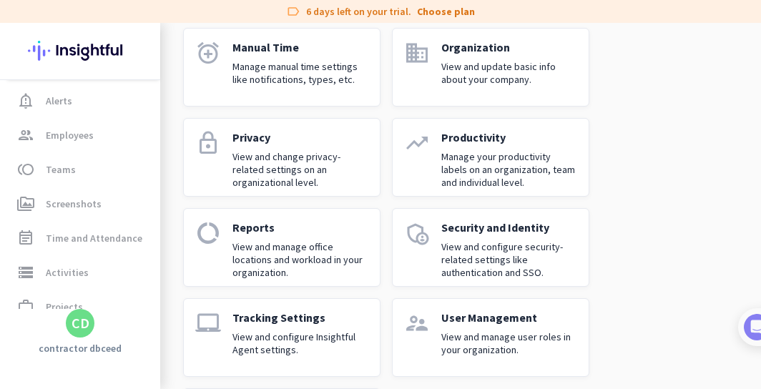
scroll to position [478, 0]
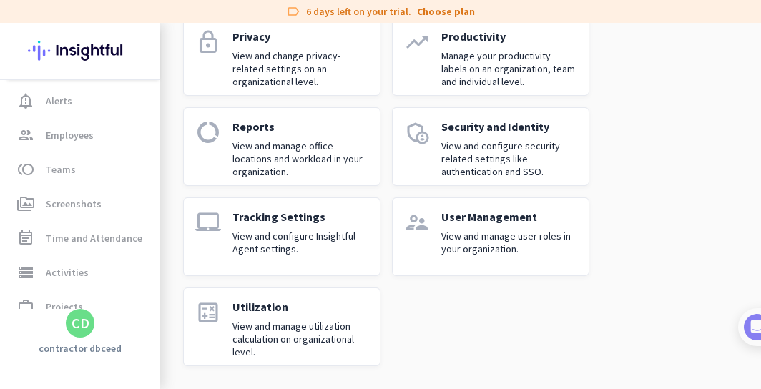
click at [263, 218] on p "Tracking Settings" at bounding box center [300, 217] width 136 height 14
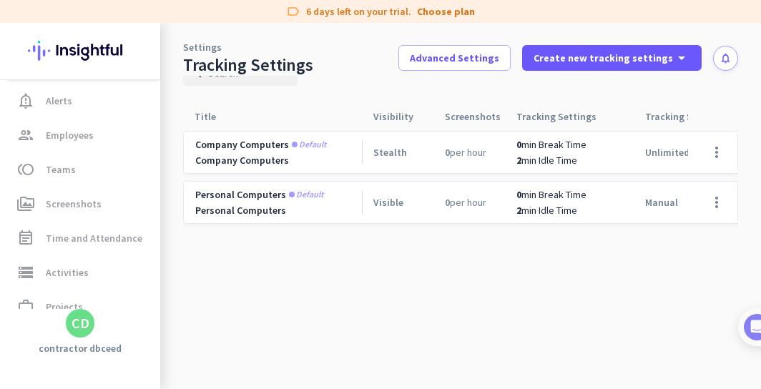
scroll to position [33, 0]
click at [714, 150] on span at bounding box center [717, 152] width 34 height 34
click at [660, 185] on span "Edit" at bounding box center [663, 182] width 18 height 13
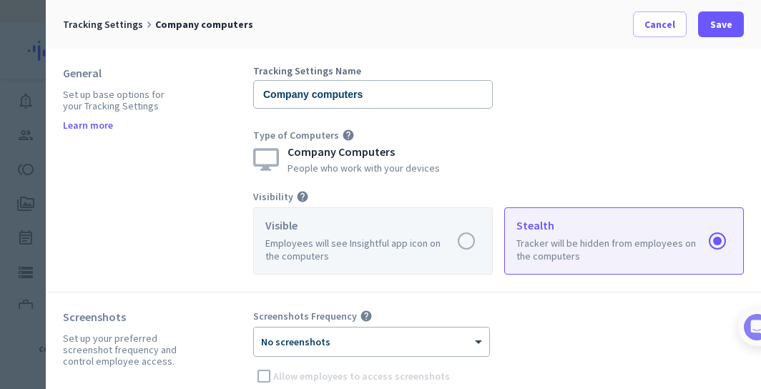
click at [465, 241] on label at bounding box center [373, 241] width 238 height 66
click at [0, 0] on input "radio" at bounding box center [0, 0] width 0 height 0
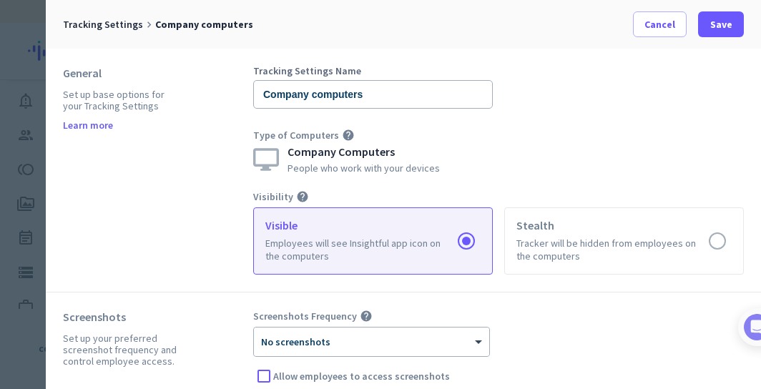
click at [681, 322] on div "Screenshots Frequency help" at bounding box center [498, 316] width 491 height 13
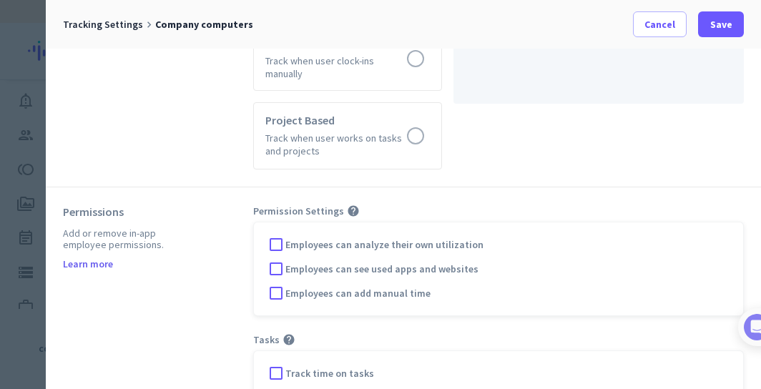
scroll to position [973, 0]
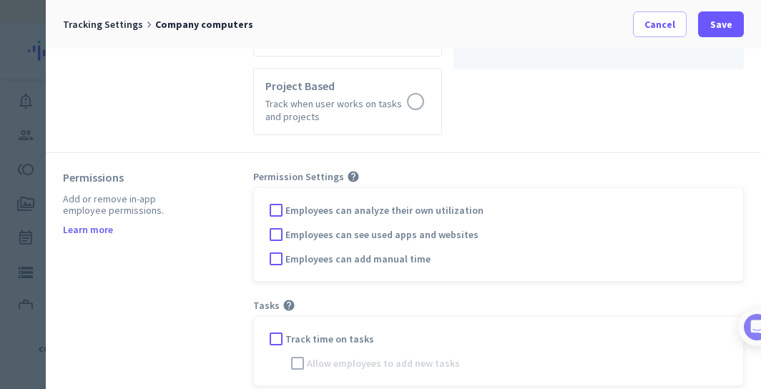
drag, startPoint x: 750, startPoint y: 210, endPoint x: 718, endPoint y: 182, distance: 42.6
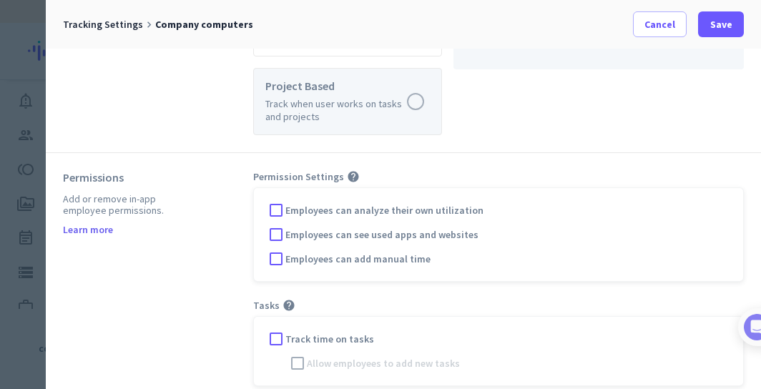
click at [416, 92] on label at bounding box center [347, 102] width 187 height 66
click at [0, 0] on input "radio" at bounding box center [0, 0] width 0 height 0
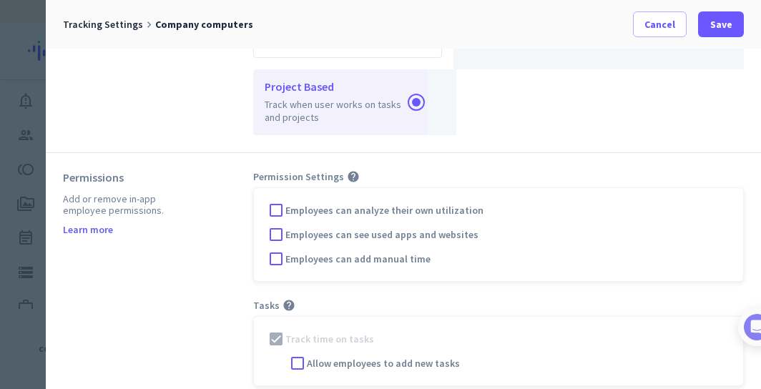
drag, startPoint x: 758, startPoint y: 42, endPoint x: 740, endPoint y: -41, distance: 85.6
click at [740, 0] on mat-right-sheet-container "Tracking Settings keyboard_arrow_right Company computers Cancel Save General Se…" at bounding box center [403, 194] width 715 height 389
click at [637, 248] on div "Employees can add manual time" at bounding box center [498, 258] width 466 height 21
click at [401, 333] on div "Track time on tasks Allow employees to add new tasks" at bounding box center [498, 351] width 491 height 70
click at [678, 252] on label "Employees can add manual time" at bounding box center [509, 259] width 445 height 14
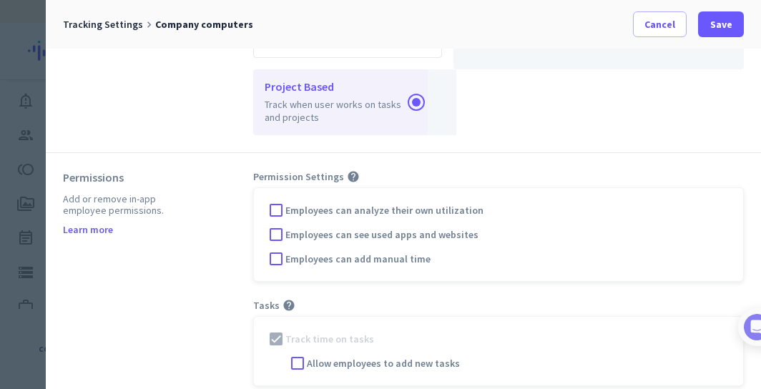
click at [0, 0] on input "Employees can add manual time" at bounding box center [0, 0] width 0 height 0
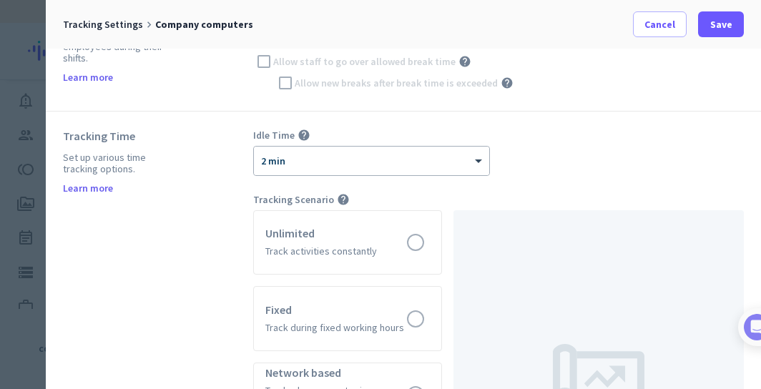
scroll to position [0, 0]
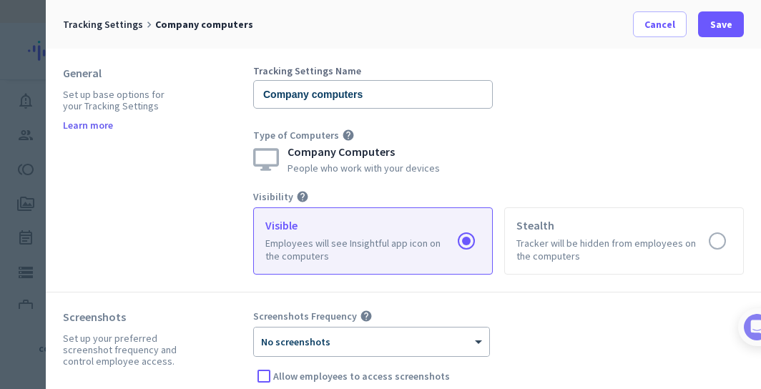
drag, startPoint x: 678, startPoint y: 240, endPoint x: 680, endPoint y: 336, distance: 95.9
drag, startPoint x: 651, startPoint y: 351, endPoint x: 657, endPoint y: 511, distance: 160.3
click at [682, 319] on div "Screenshots Frequency help" at bounding box center [498, 316] width 491 height 13
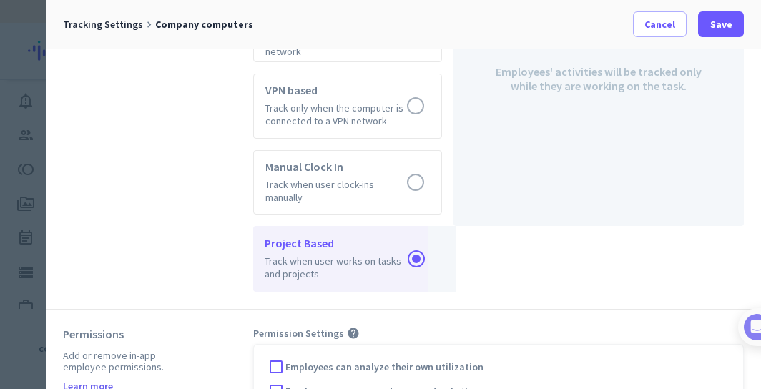
scroll to position [973, 0]
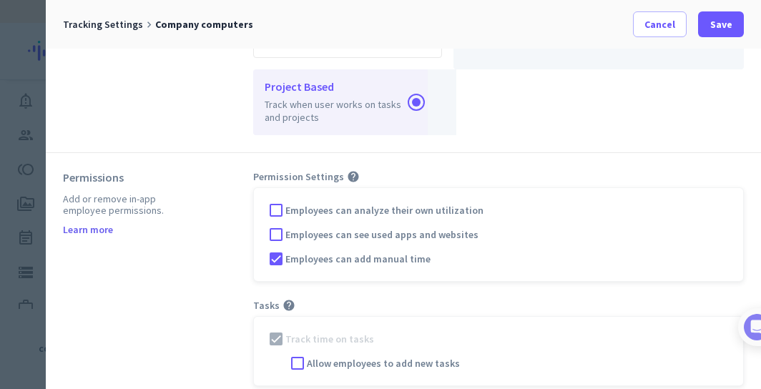
click at [720, 13] on span at bounding box center [721, 24] width 46 height 34
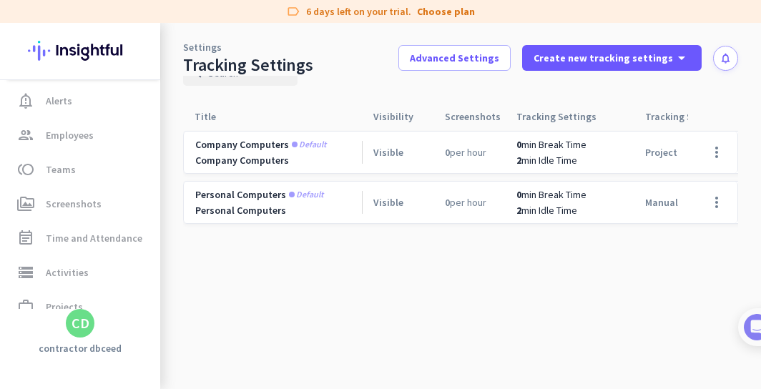
click at [666, 151] on span "project" at bounding box center [661, 152] width 32 height 13
click at [47, 176] on span "Teams" at bounding box center [61, 169] width 30 height 17
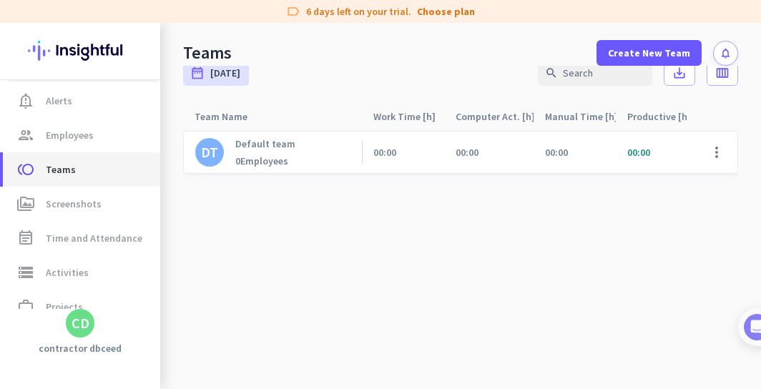
scroll to position [23, 0]
click at [270, 162] on div "0 Employees" at bounding box center [265, 161] width 60 height 13
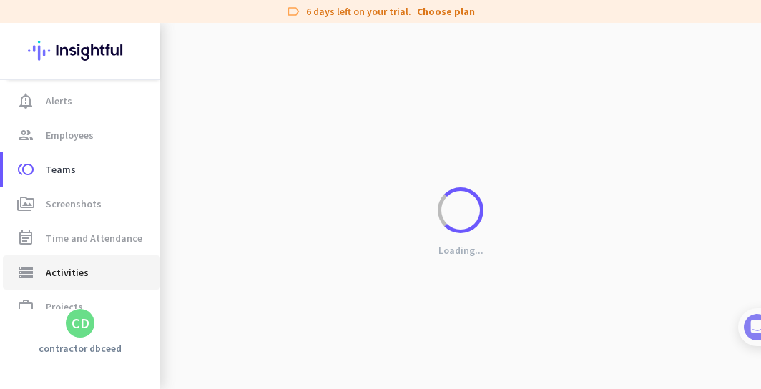
click at [53, 270] on span "Activities" at bounding box center [67, 272] width 43 height 17
type input "[DATE]"
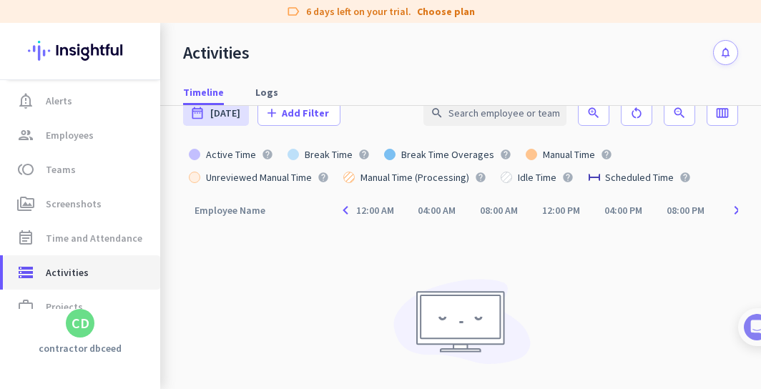
scroll to position [23, 0]
click at [262, 212] on div "Employee Name arrow_drop_up" at bounding box center [239, 210] width 88 height 20
click at [273, 207] on icon "arrow_drop_up" at bounding box center [273, 208] width 17 height 17
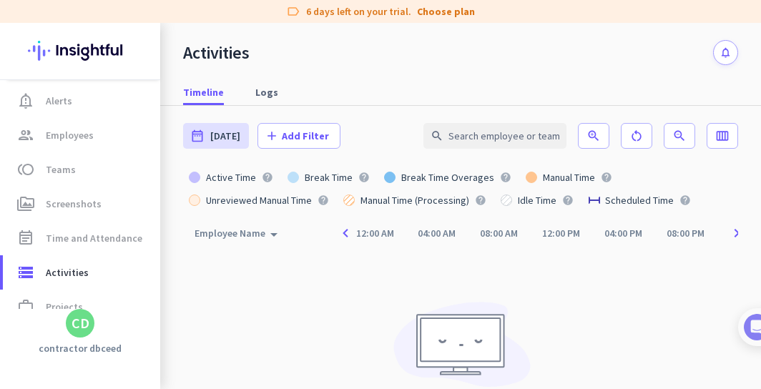
drag, startPoint x: 662, startPoint y: 189, endPoint x: 688, endPoint y: -73, distance: 263.1
click at [688, 23] on div "Activities notifications Timeline Logs date_range [DATE] [DATE] add Add Filter …" at bounding box center [460, 206] width 601 height 366
click at [221, 136] on span "[DATE]" at bounding box center [225, 136] width 30 height 14
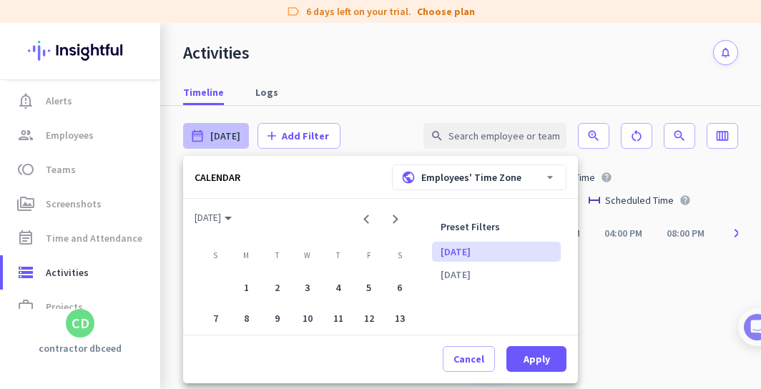
click at [463, 250] on li "[DATE]" at bounding box center [496, 252] width 129 height 20
click at [531, 362] on span "Apply" at bounding box center [537, 359] width 26 height 14
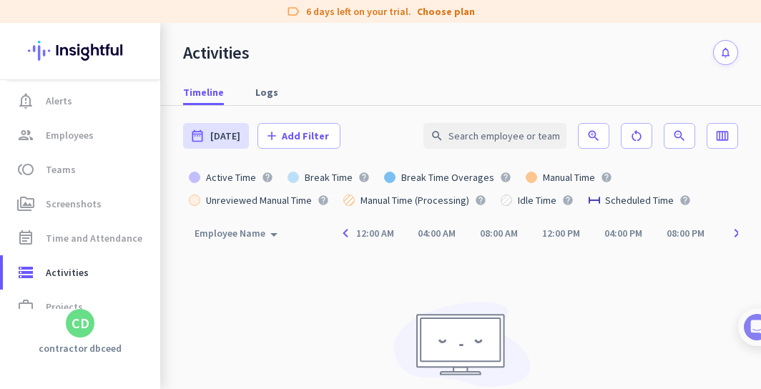
click at [373, 235] on div "12:00 AM" at bounding box center [375, 233] width 39 height 10
click at [72, 304] on span "Projects" at bounding box center [64, 306] width 37 height 17
type input "[DATE] - [DATE]"
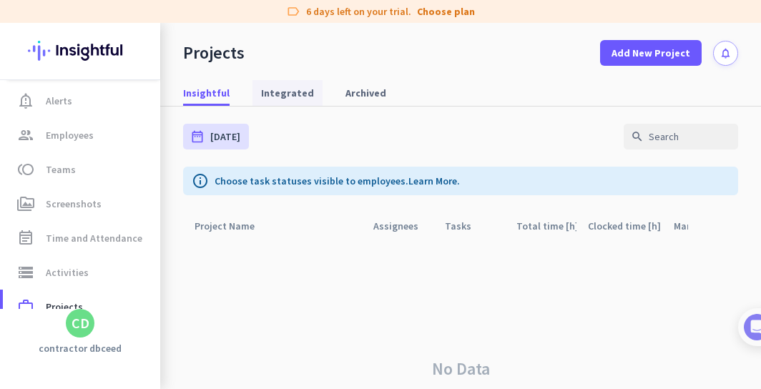
click at [278, 94] on span "Integrated" at bounding box center [287, 93] width 53 height 14
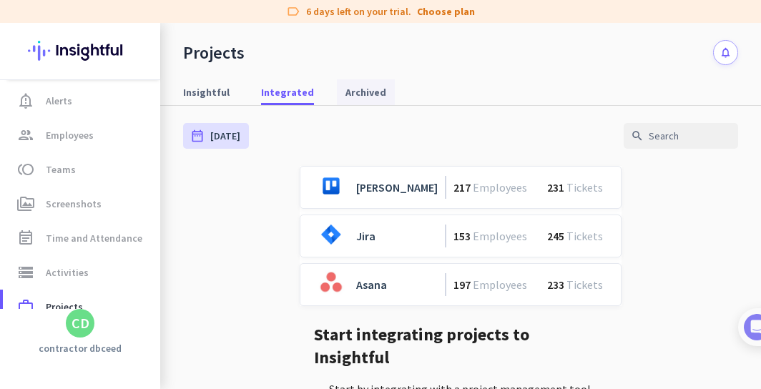
click at [353, 91] on span "Archived" at bounding box center [366, 92] width 41 height 14
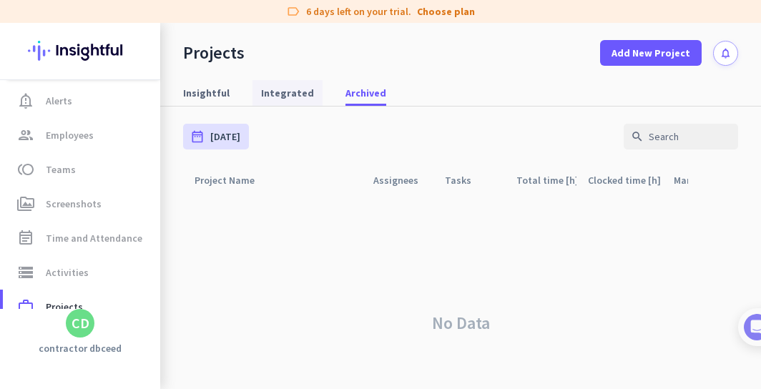
click at [275, 90] on span "Integrated" at bounding box center [287, 93] width 53 height 14
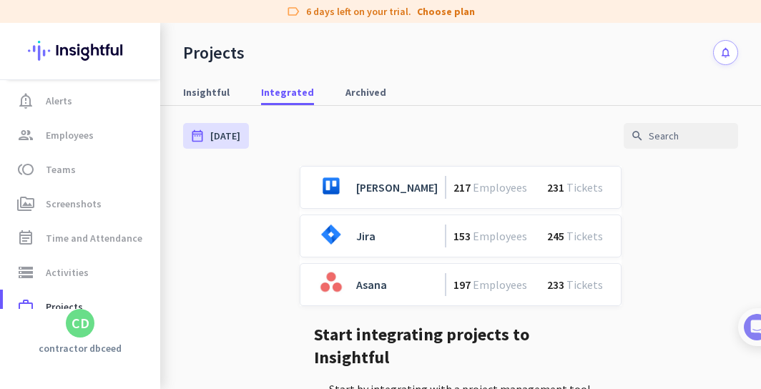
click at [705, 278] on div "[PERSON_NAME] 217 Employees 231 Tickets Jira 153 Employees 245 Tickets Asana 19…" at bounding box center [460, 317] width 555 height 302
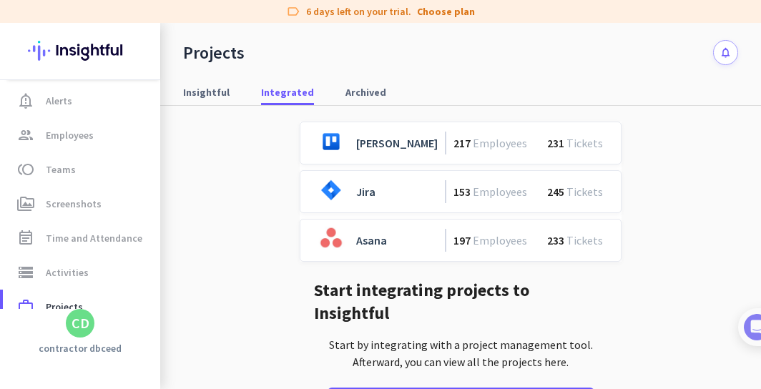
scroll to position [55, 0]
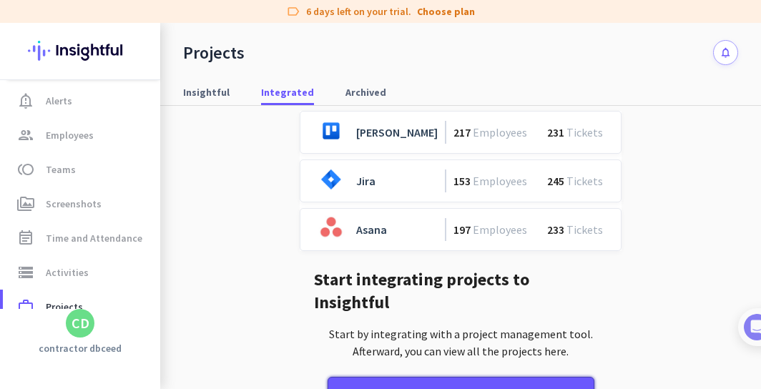
click at [521, 386] on div "Go to Project Management Integrations" at bounding box center [461, 395] width 231 height 19
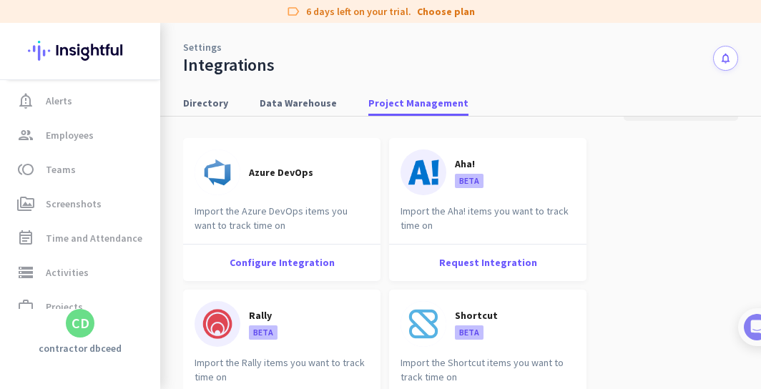
scroll to position [71, 0]
drag, startPoint x: 745, startPoint y: 305, endPoint x: 762, endPoint y: 484, distance: 179.7
click at [760, 388] on div "Settings Integrations notifications Directory Data Warehouse Project Management…" at bounding box center [460, 206] width 601 height 366
click at [54, 102] on span "Alerts" at bounding box center [59, 100] width 26 height 17
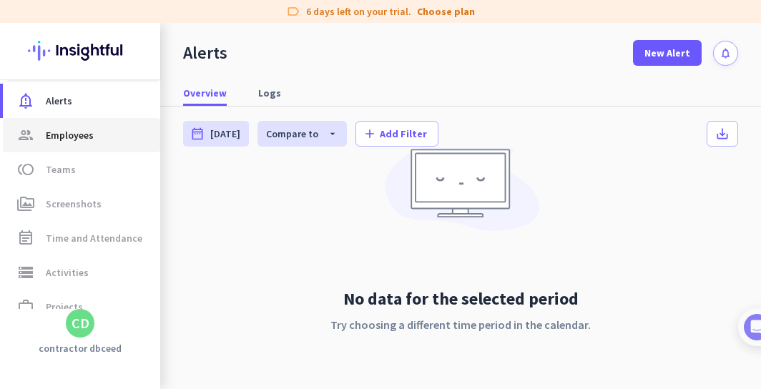
click at [67, 143] on span "Employees" at bounding box center [70, 135] width 48 height 17
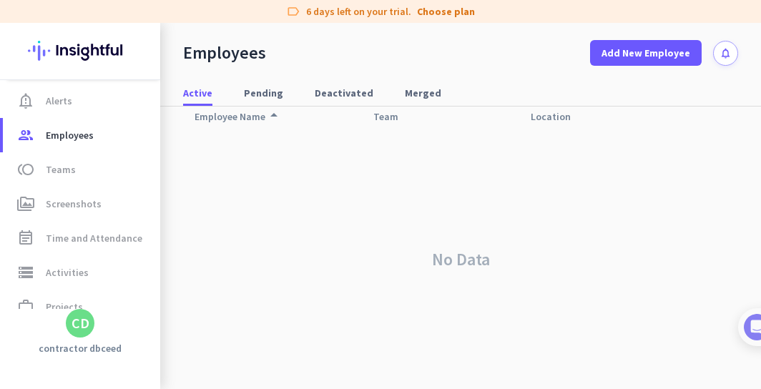
click at [84, 324] on div "CD" at bounding box center [81, 323] width 18 height 14
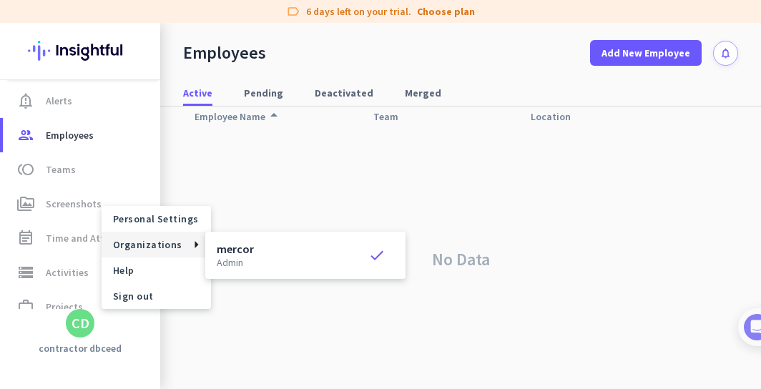
click at [159, 243] on span "Organizations" at bounding box center [147, 244] width 69 height 13
click at [281, 256] on div "mercor admin check" at bounding box center [305, 255] width 177 height 24
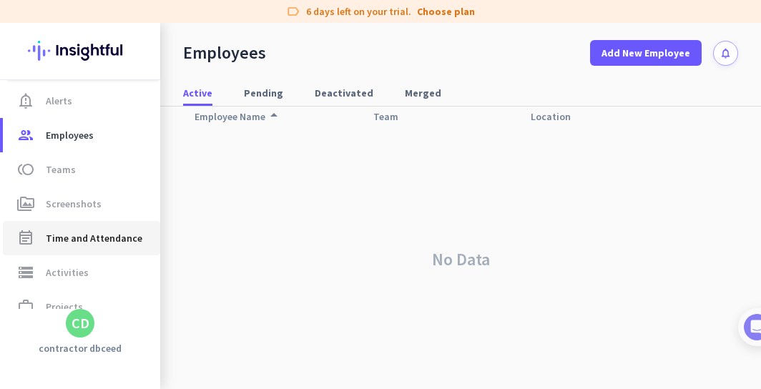
click at [116, 245] on span "Time and Attendance" at bounding box center [94, 238] width 97 height 17
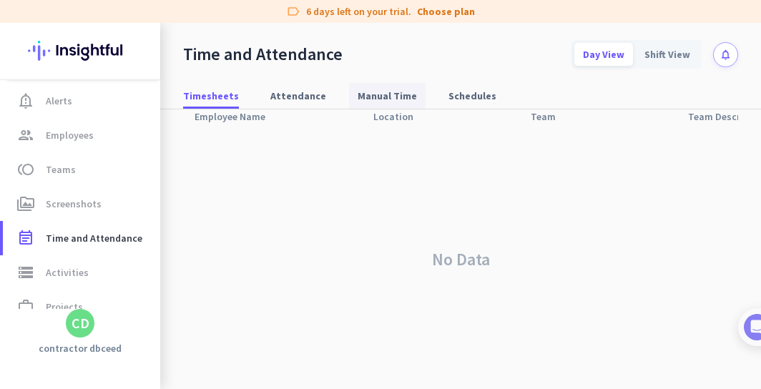
click at [390, 98] on span "Manual Time" at bounding box center [387, 96] width 59 height 14
type input "[DATE] - [DATE]"
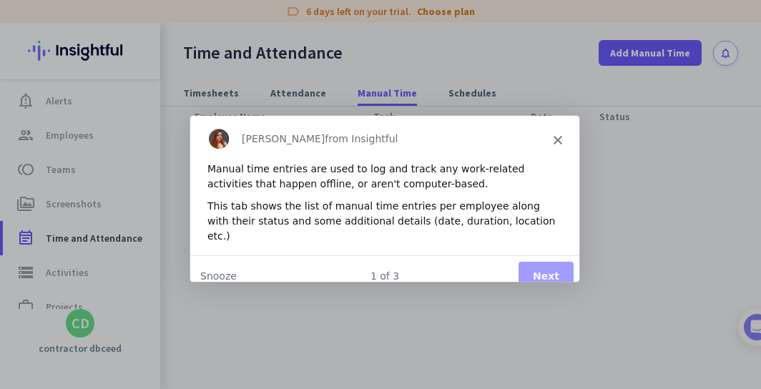
click at [557, 270] on button "Next" at bounding box center [545, 275] width 55 height 29
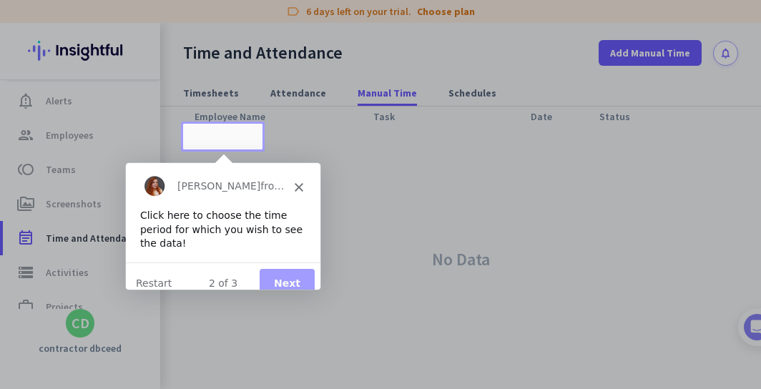
click at [287, 277] on button "Next" at bounding box center [285, 282] width 55 height 29
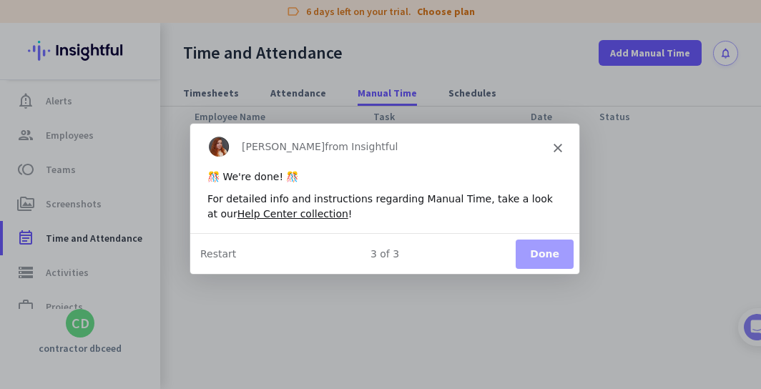
click at [542, 257] on button "Done" at bounding box center [544, 252] width 58 height 29
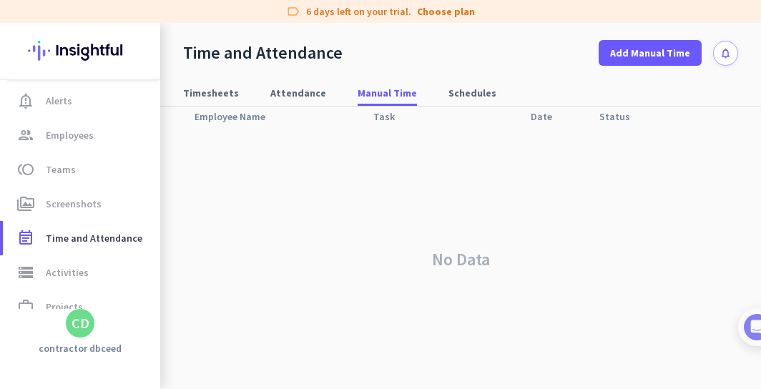
click at [628, 86] on input "text" at bounding box center [595, 73] width 114 height 26
type input "vatricia"
click at [55, 107] on span "Alerts" at bounding box center [59, 100] width 26 height 17
type input "[DATE] - [DATE]"
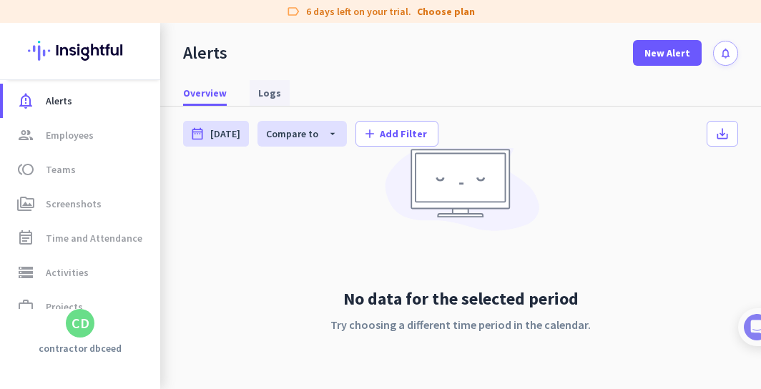
click at [265, 98] on span "Logs" at bounding box center [269, 93] width 23 height 14
click at [265, 97] on span "Logs" at bounding box center [269, 93] width 23 height 14
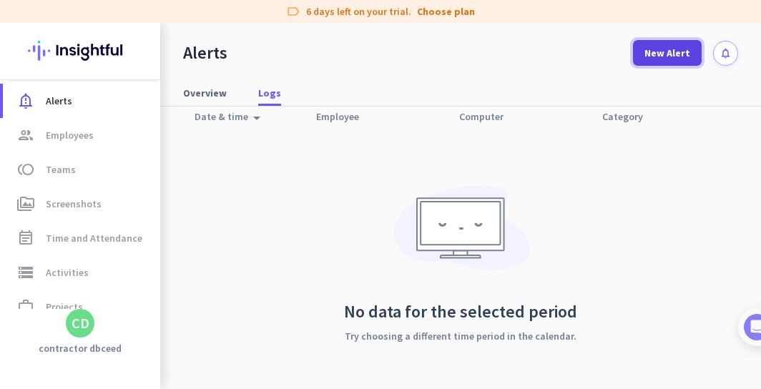
click at [680, 53] on span "New Alert" at bounding box center [668, 53] width 46 height 14
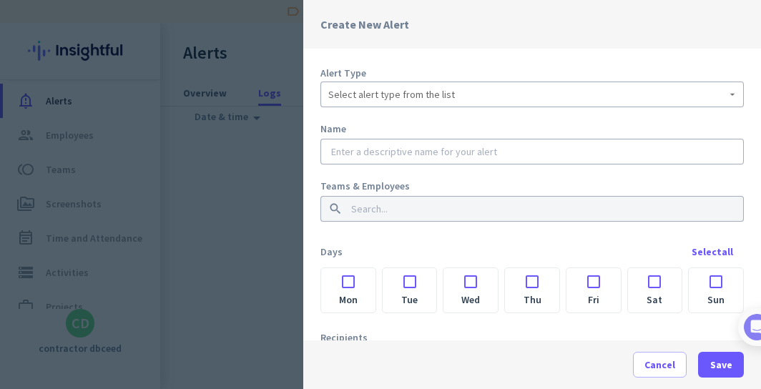
click at [525, 93] on div "Select alert type from the list" at bounding box center [532, 94] width 408 height 17
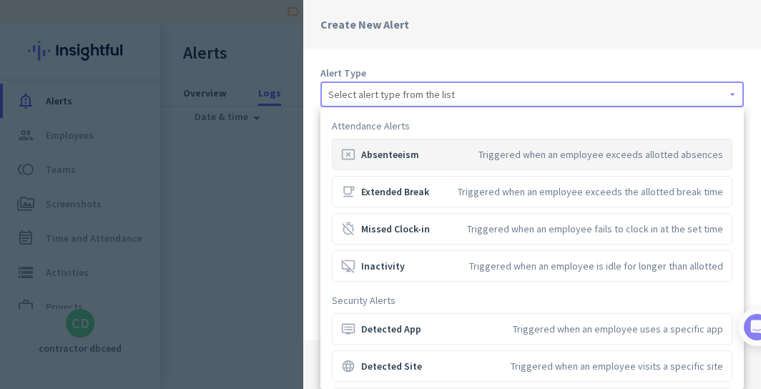
click at [500, 55] on div at bounding box center [380, 194] width 761 height 389
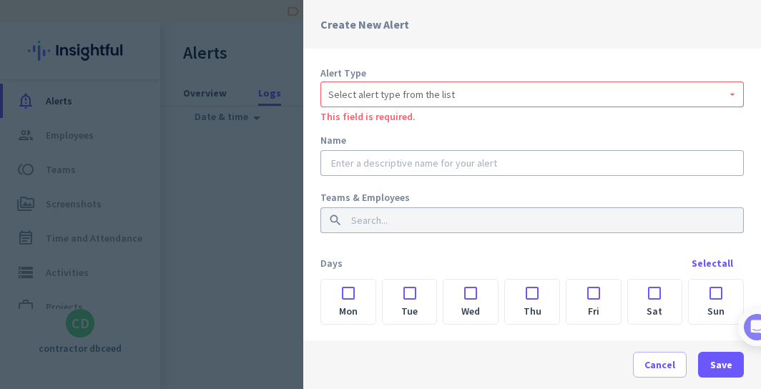
click at [152, 97] on div at bounding box center [380, 194] width 761 height 389
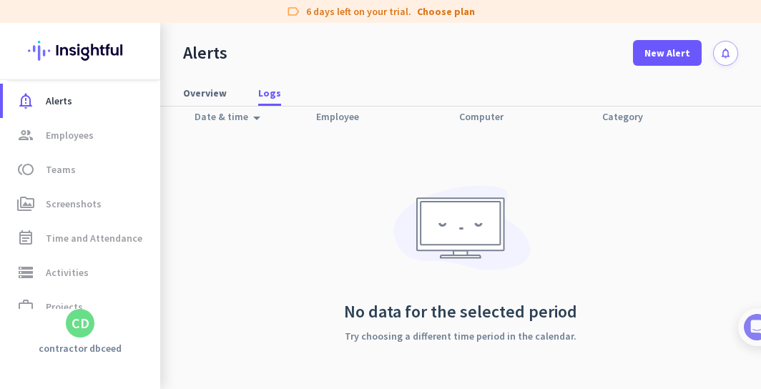
click at [72, 53] on img at bounding box center [80, 51] width 104 height 56
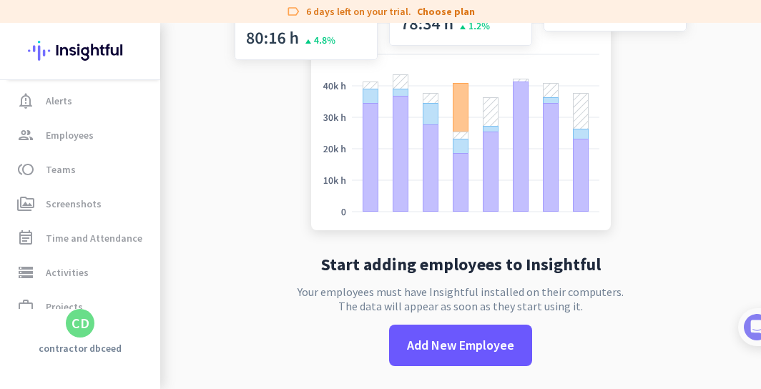
click at [439, 85] on img at bounding box center [461, 102] width 474 height 285
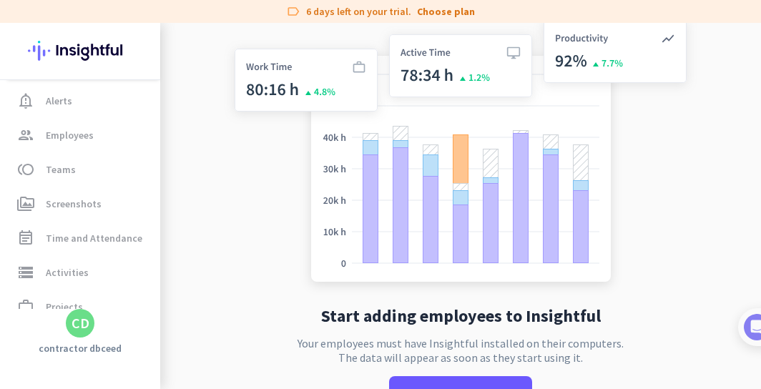
click at [652, 249] on img at bounding box center [461, 153] width 474 height 285
click at [733, 325] on app-no-employees "Start adding employees to Insightful Your employees must have Insightful instal…" at bounding box center [460, 225] width 601 height 429
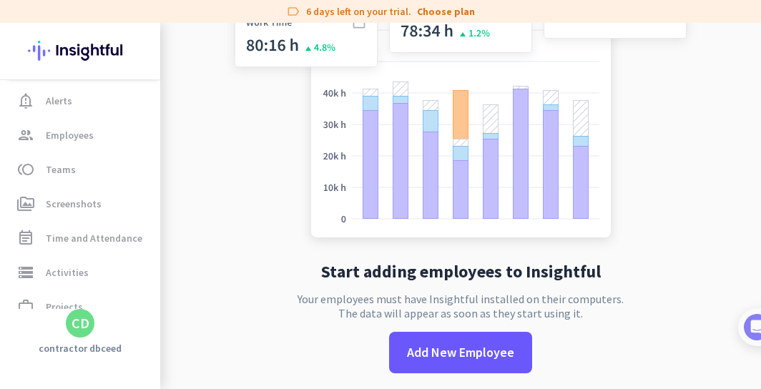
scroll to position [63, 0]
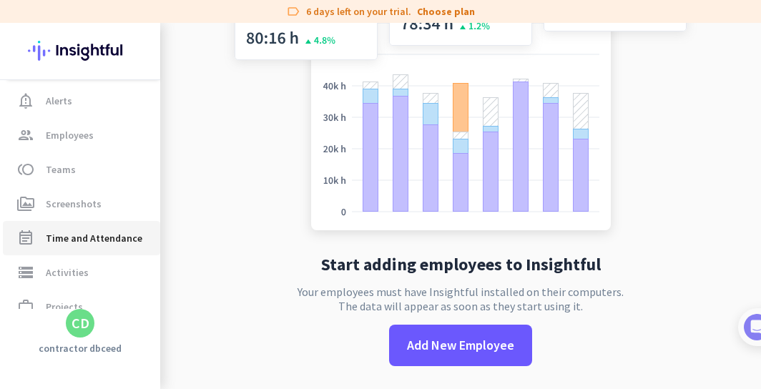
click at [109, 242] on span "Time and Attendance" at bounding box center [94, 238] width 97 height 17
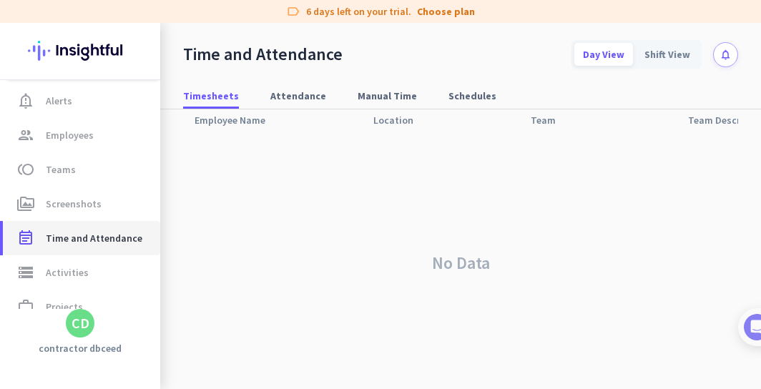
scroll to position [66, 0]
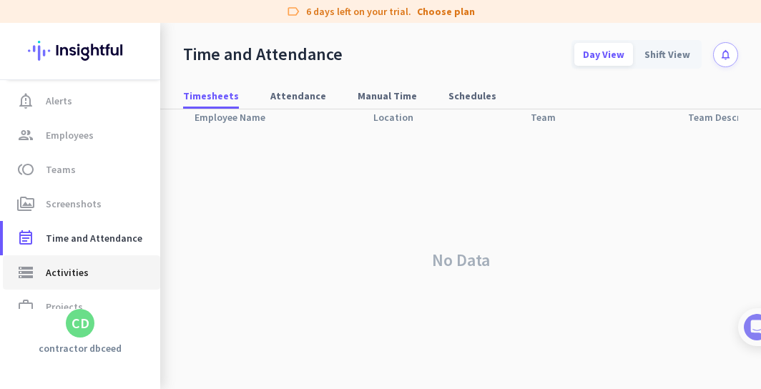
click at [76, 270] on span "Activities" at bounding box center [67, 272] width 43 height 17
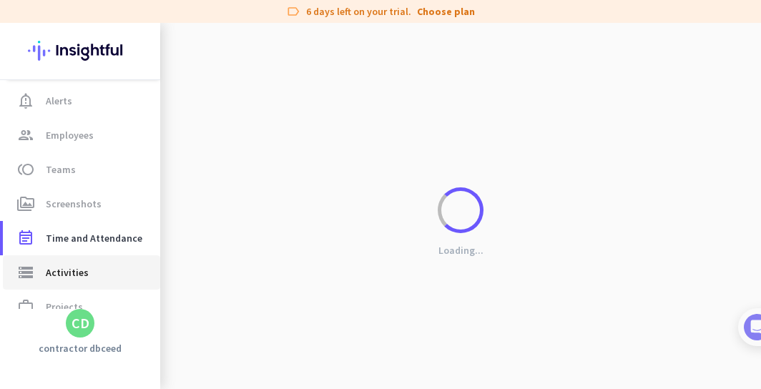
type input "[DATE]"
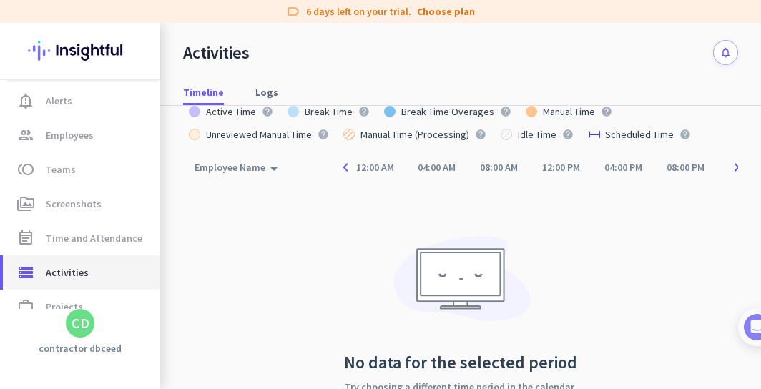
scroll to position [66, 0]
click at [259, 169] on div "Employee Name arrow_drop_up" at bounding box center [239, 167] width 88 height 20
click at [213, 96] on span "Timeline" at bounding box center [203, 92] width 41 height 14
click at [259, 95] on span "Logs" at bounding box center [266, 92] width 23 height 14
type input "[DATE] - [DATE]"
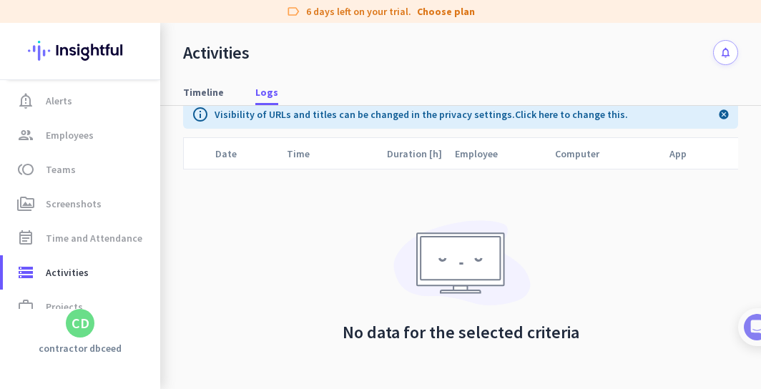
click at [232, 157] on span "Date" at bounding box center [225, 154] width 21 height 10
click at [230, 156] on span "Date" at bounding box center [225, 154] width 21 height 10
click at [310, 155] on div "Time" at bounding box center [298, 154] width 40 height 20
click at [559, 113] on link "Click here to change this." at bounding box center [571, 114] width 113 height 13
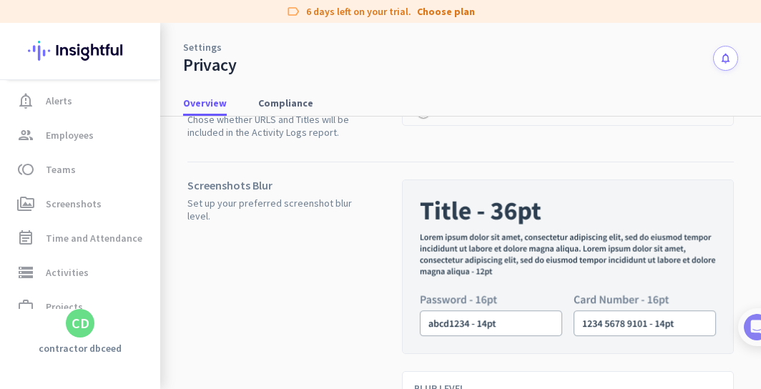
scroll to position [66, 0]
drag, startPoint x: 734, startPoint y: 292, endPoint x: 734, endPoint y: 361, distance: 68.7
click at [734, 361] on div "Activity Logs Chose whether URLS and Titles will be included in the Activity Lo…" at bounding box center [460, 329] width 555 height 557
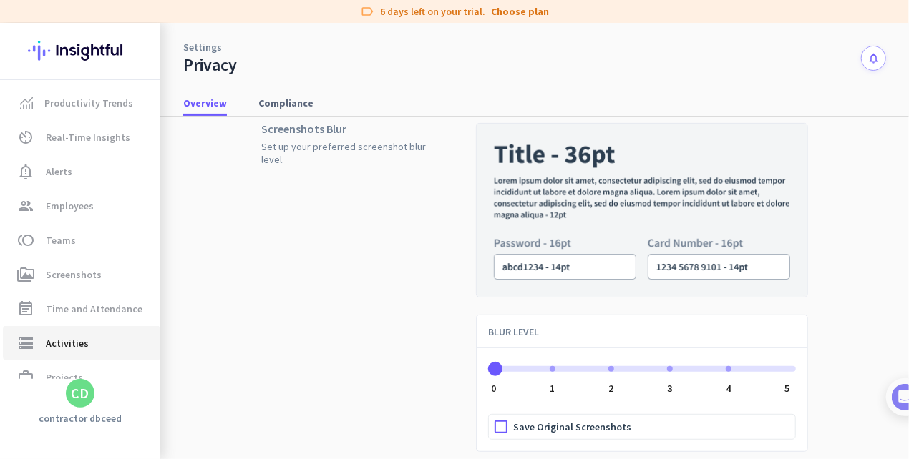
scroll to position [134, 0]
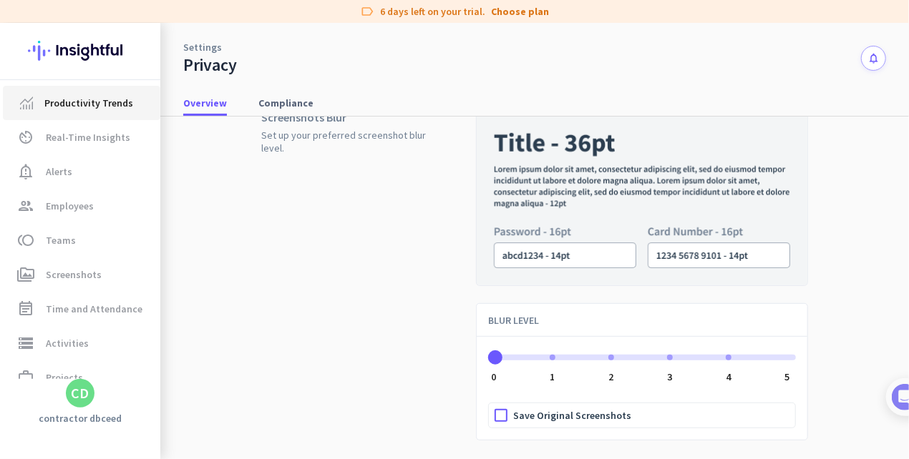
click at [122, 87] on link "Productivity Trends" at bounding box center [81, 103] width 157 height 34
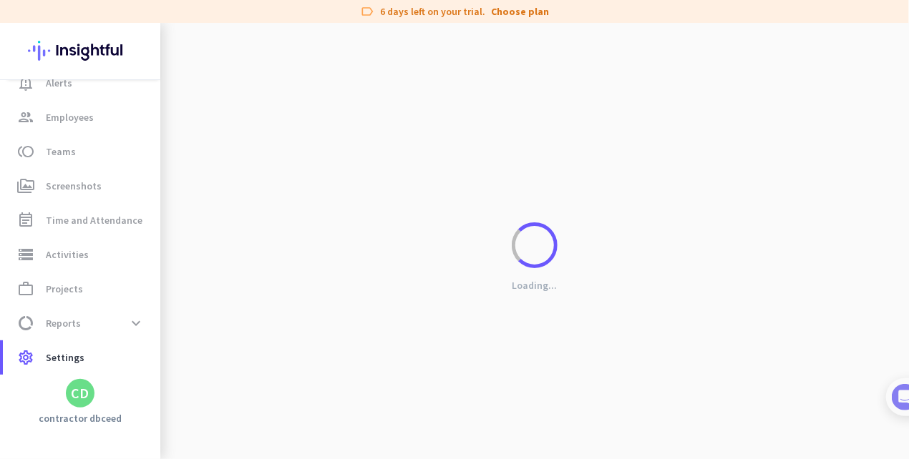
scroll to position [90, 0]
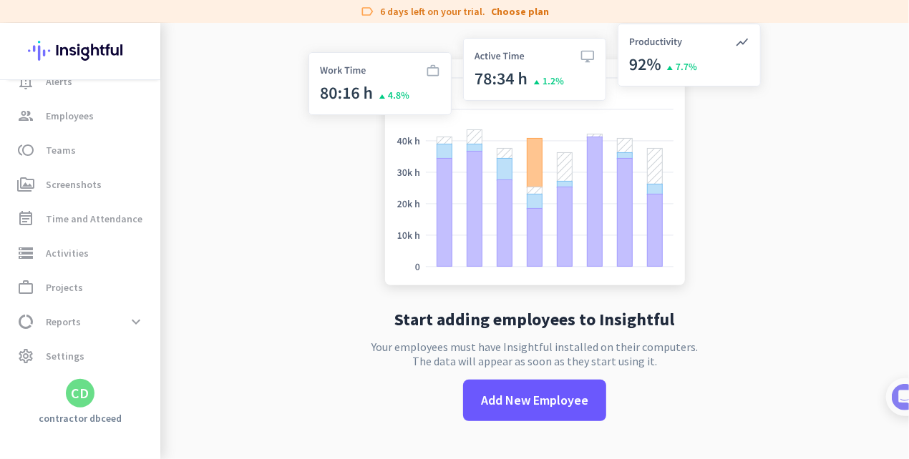
scroll to position [63, 0]
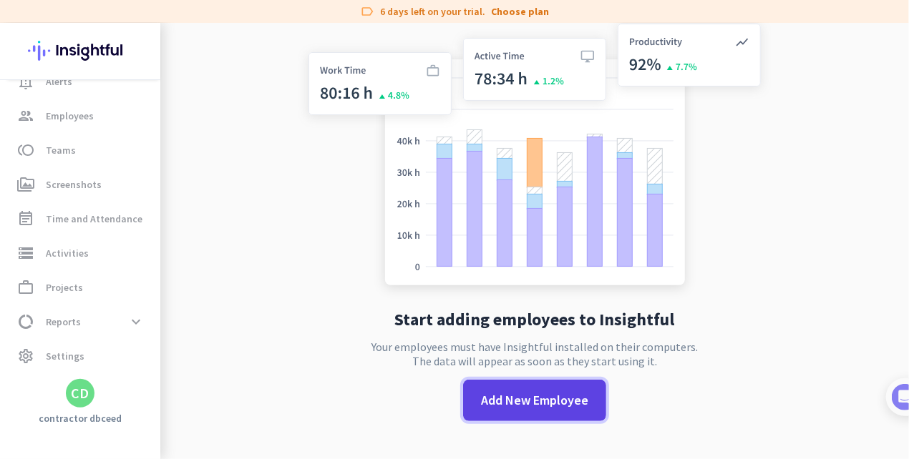
click at [542, 388] on span "Add New Employee" at bounding box center [534, 400] width 107 height 19
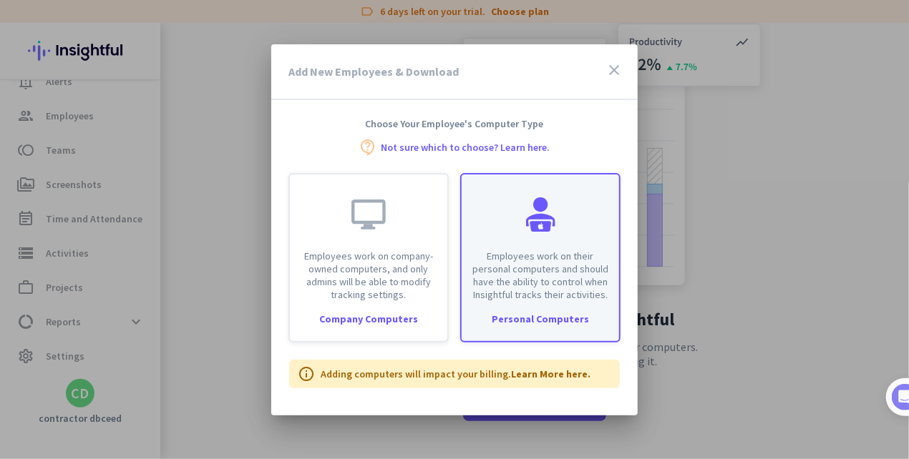
click at [567, 308] on div "Employees work on their personal computers and should have the ability to contr…" at bounding box center [540, 258] width 160 height 170
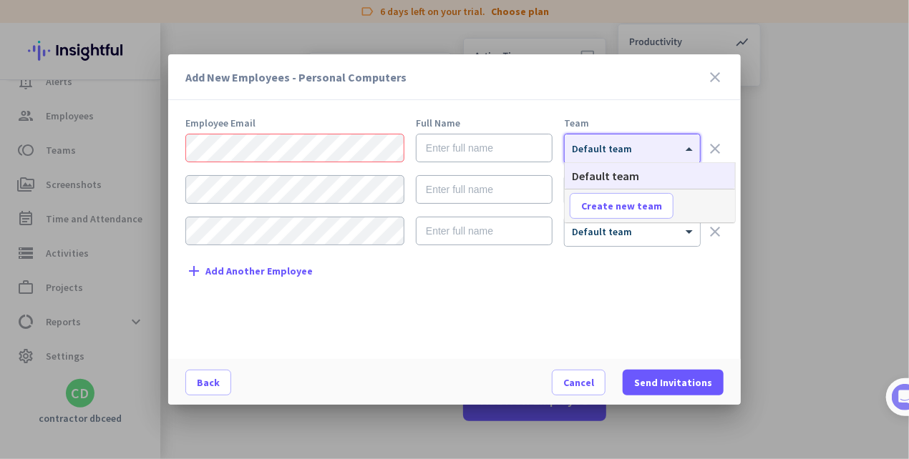
click at [651, 162] on div "× Default team" at bounding box center [631, 148] width 135 height 29
click at [650, 159] on div "× Default team" at bounding box center [631, 148] width 135 height 29
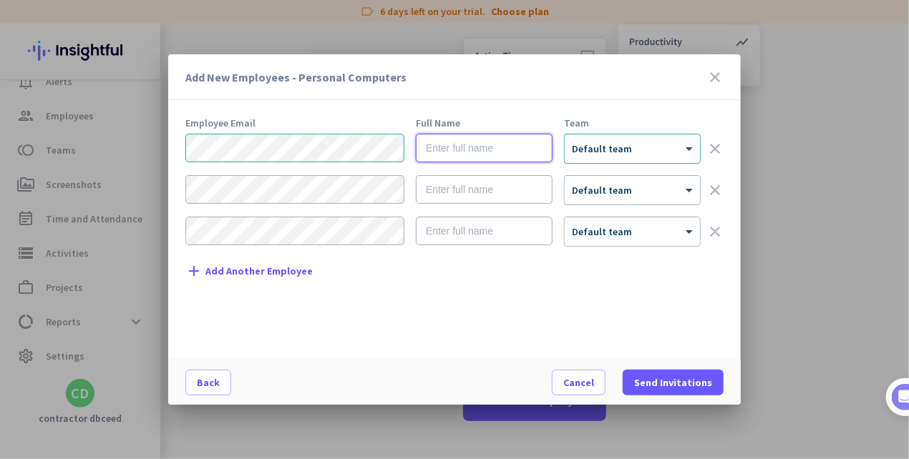
click at [452, 150] on input "text" at bounding box center [484, 148] width 137 height 29
type input "v"
type input "[PERSON_NAME]"
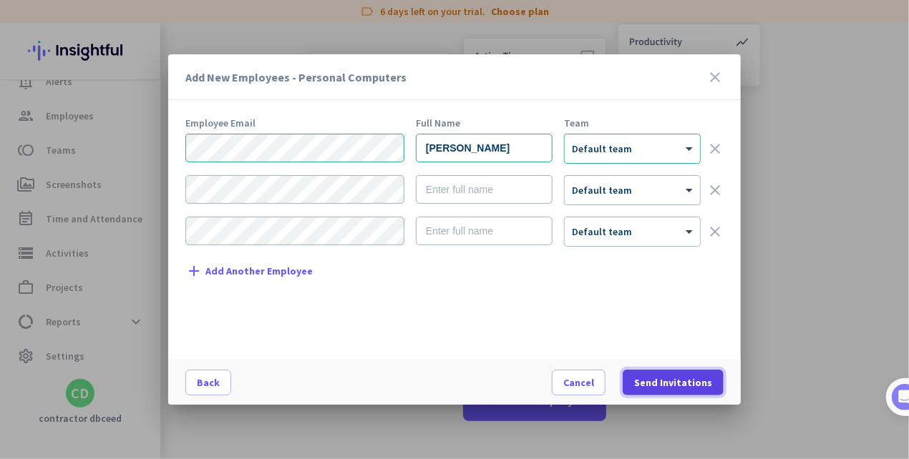
click at [685, 385] on span "Send Invitations" at bounding box center [673, 383] width 78 height 14
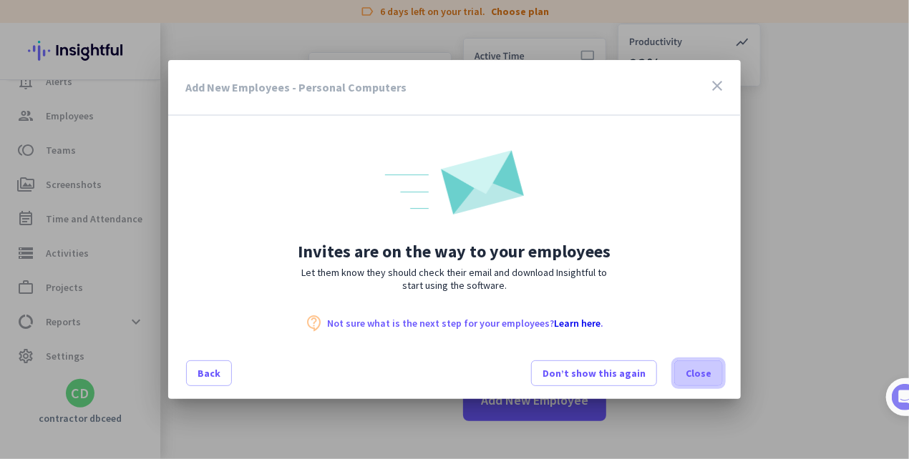
click at [694, 376] on span "Close" at bounding box center [698, 373] width 26 height 14
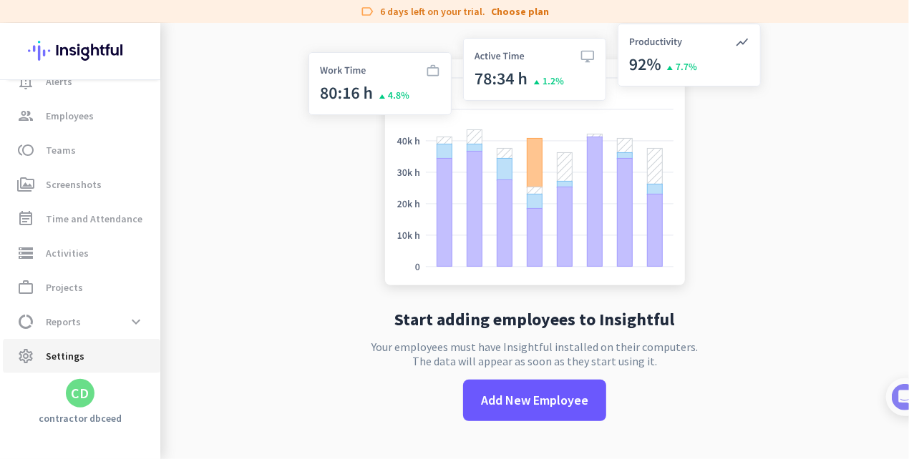
click at [53, 353] on span "Settings" at bounding box center [65, 356] width 39 height 17
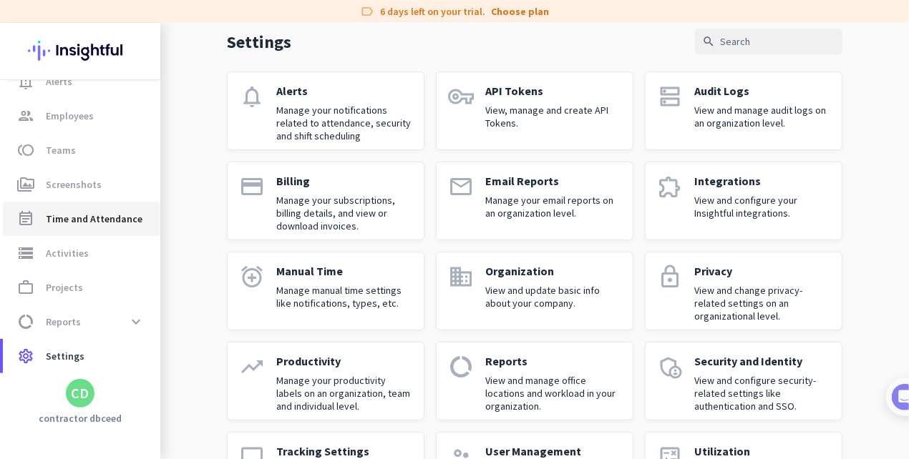
click at [76, 222] on span "Time and Attendance" at bounding box center [94, 218] width 97 height 17
